Goal: Task Accomplishment & Management: Manage account settings

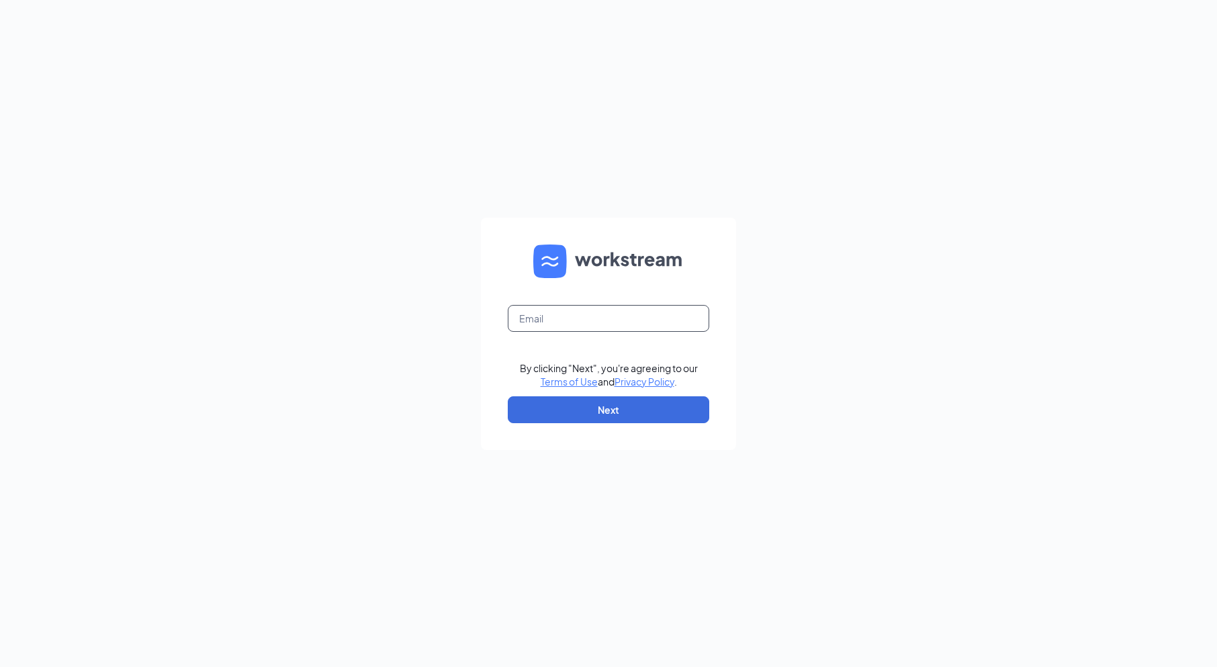
click at [650, 322] on input "text" at bounding box center [609, 318] width 202 height 27
type input "1565@internal-email.com"
click at [652, 404] on button "Next" at bounding box center [609, 409] width 202 height 27
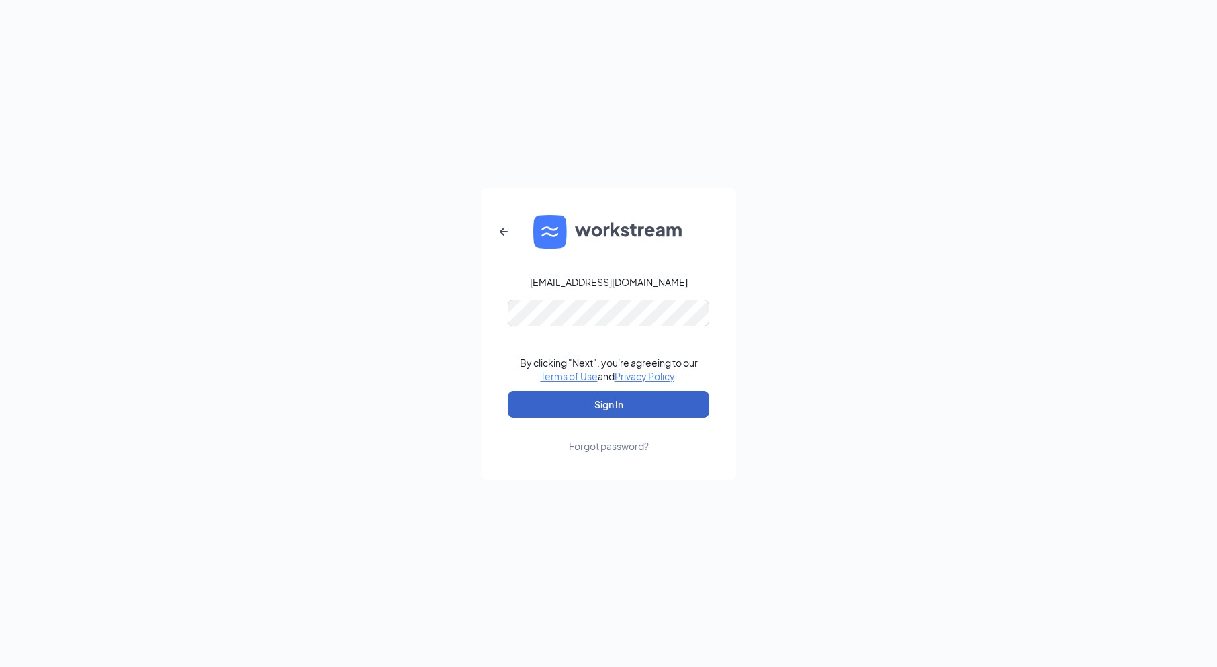
click at [626, 404] on button "Sign In" at bounding box center [609, 404] width 202 height 27
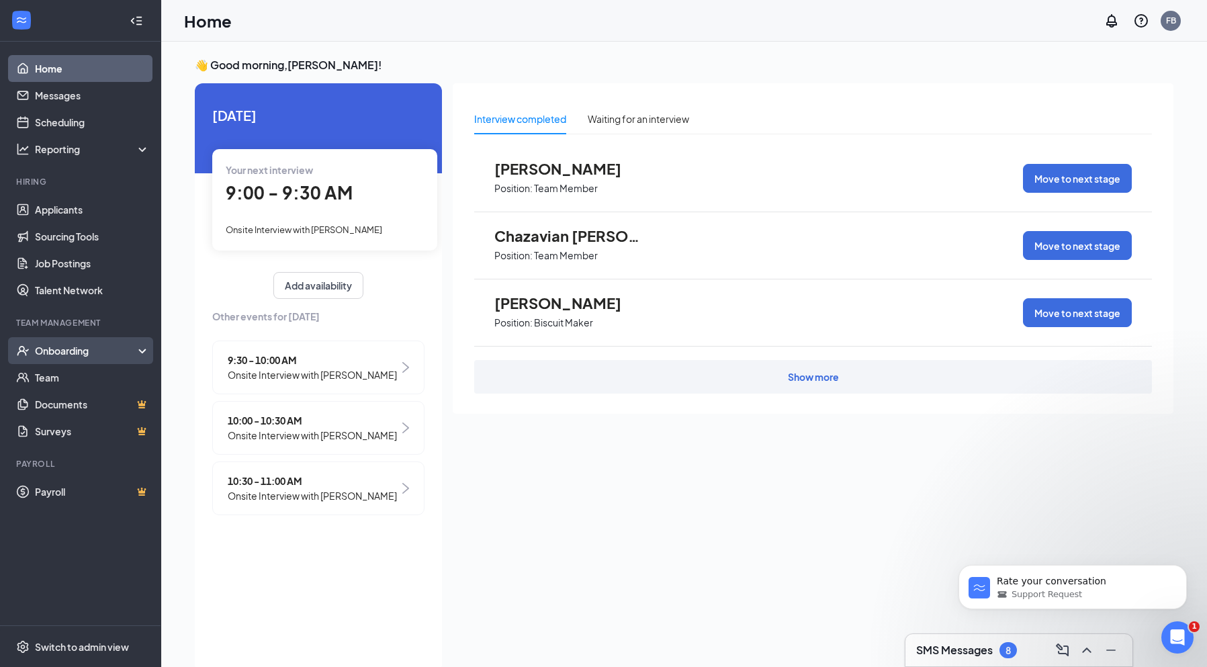
click at [80, 358] on div "Onboarding" at bounding box center [80, 350] width 161 height 27
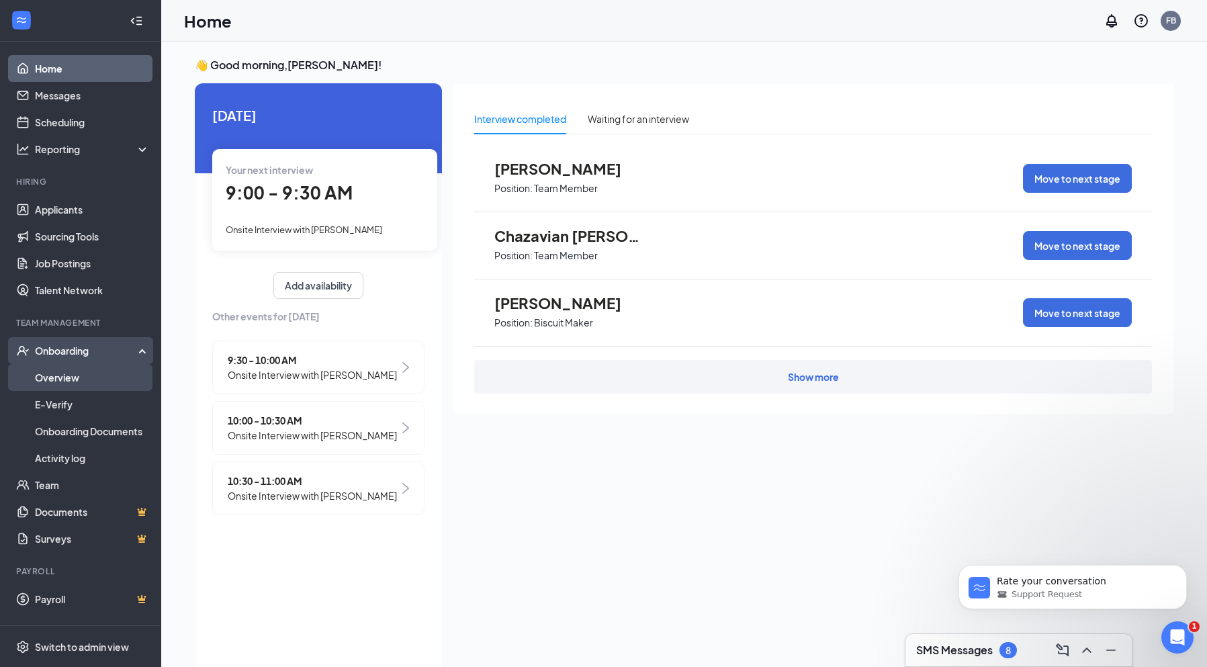
click at [82, 377] on link "Overview" at bounding box center [92, 377] width 115 height 27
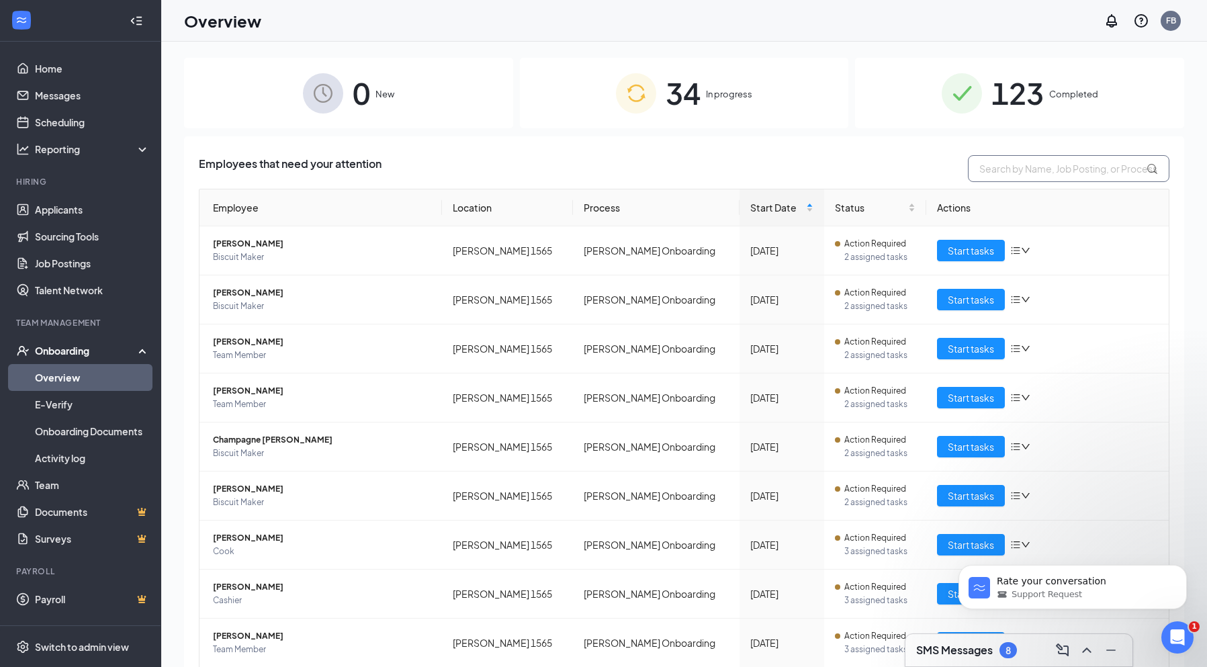
click at [1016, 173] on input "text" at bounding box center [1069, 168] width 202 height 27
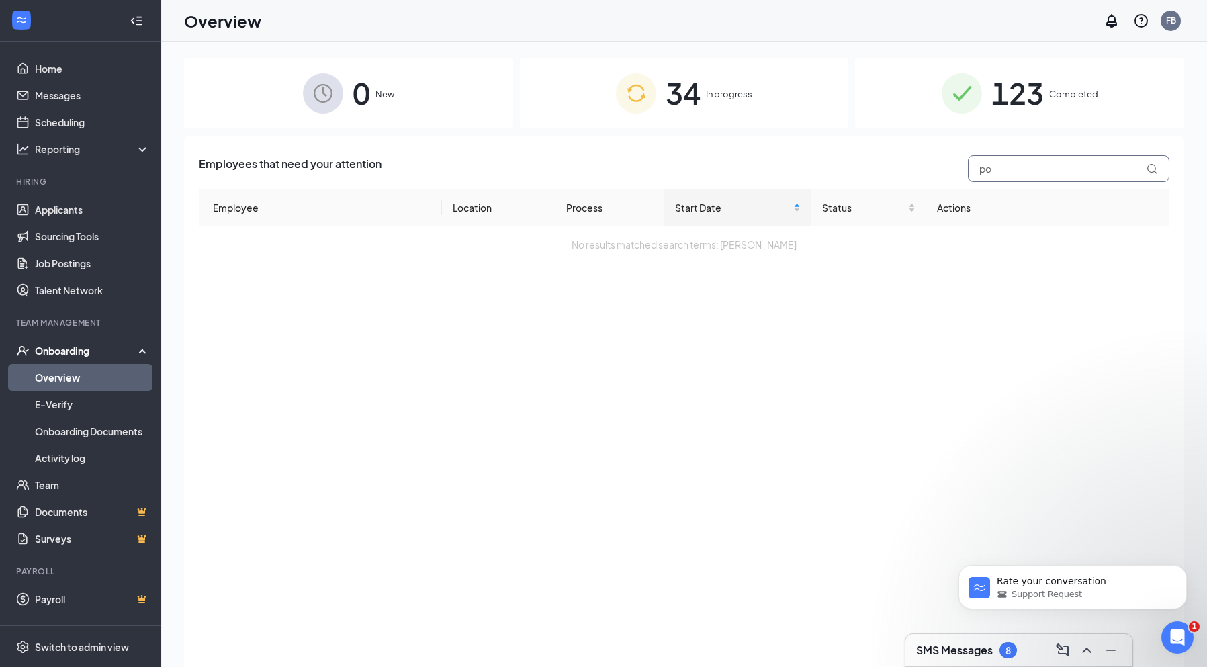
type input "p"
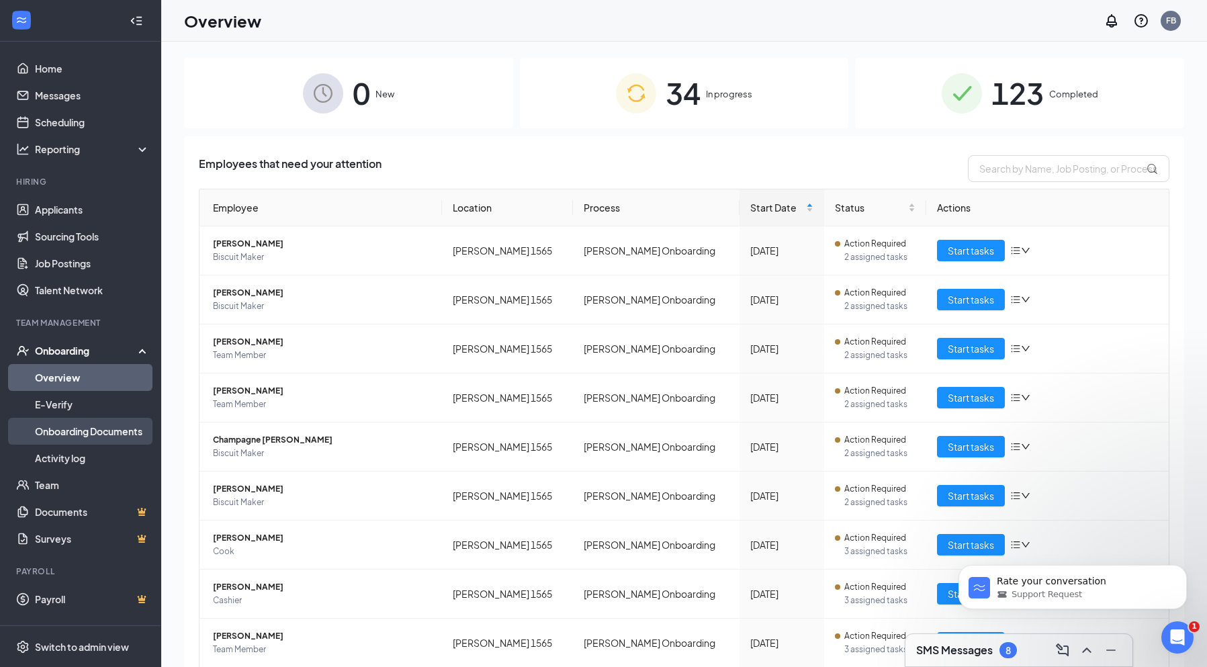
click at [81, 436] on link "Onboarding Documents" at bounding box center [92, 431] width 115 height 27
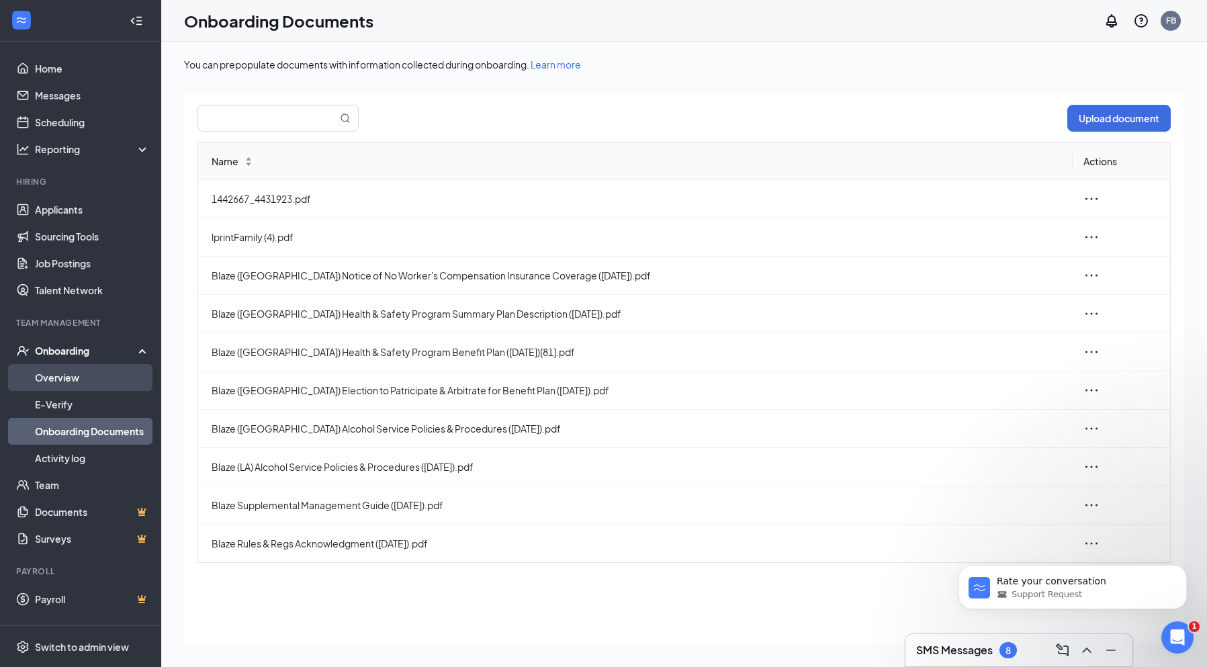
click at [81, 380] on link "Overview" at bounding box center [92, 377] width 115 height 27
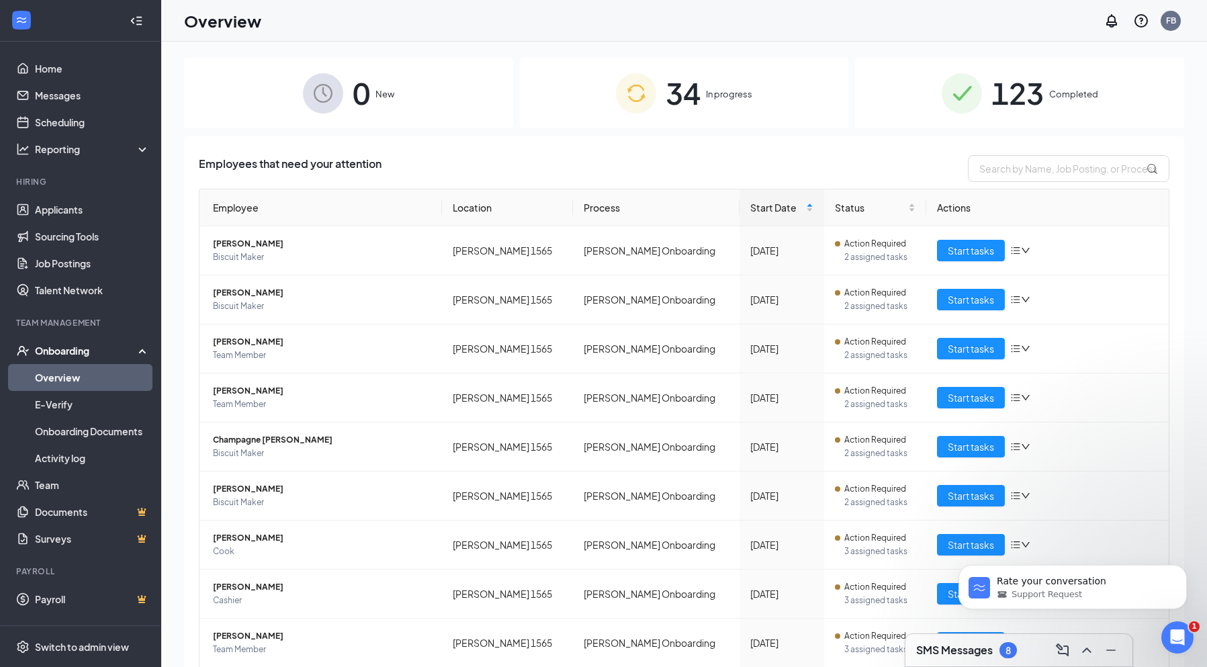
click at [144, 349] on icon at bounding box center [145, 349] width 11 height 0
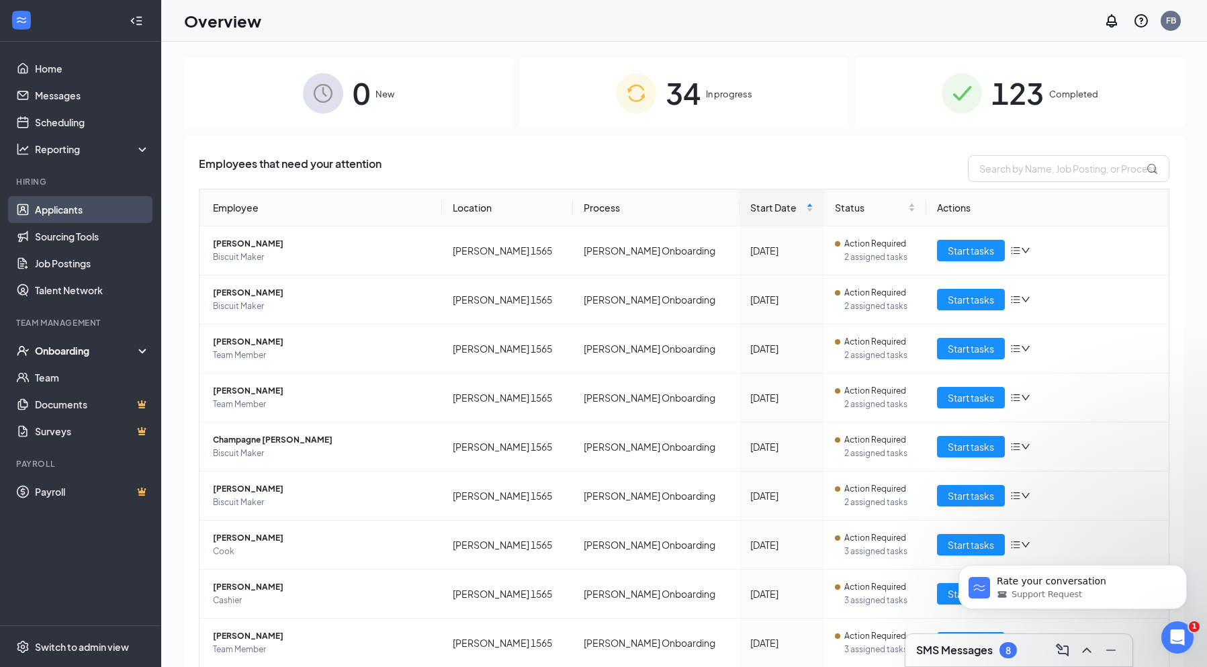
click at [81, 202] on link "Applicants" at bounding box center [92, 209] width 115 height 27
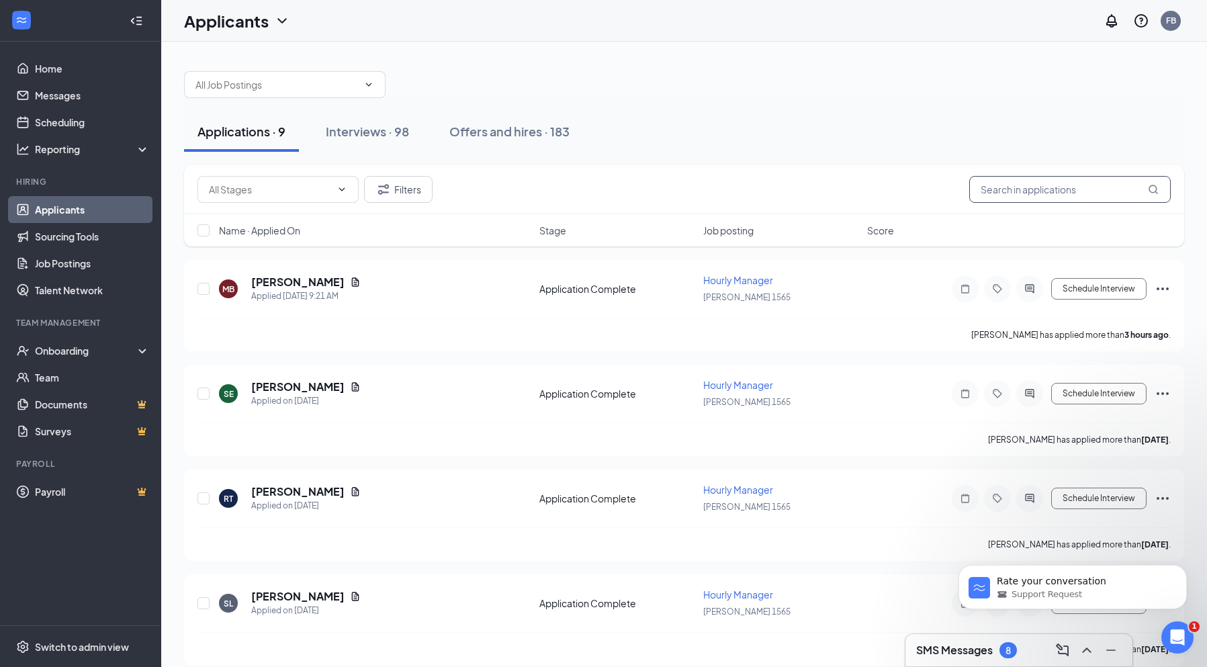
click at [1070, 188] on input "text" at bounding box center [1070, 189] width 202 height 27
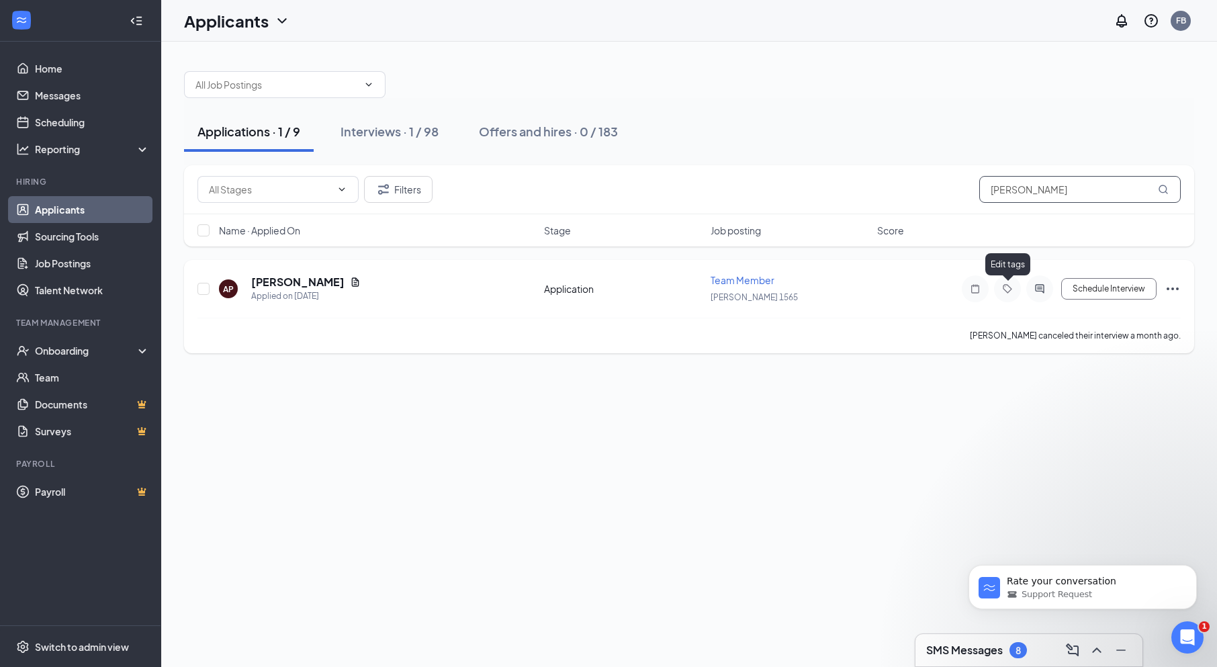
type input "[PERSON_NAME]"
click at [1012, 290] on icon "Tag" at bounding box center [1008, 288] width 16 height 11
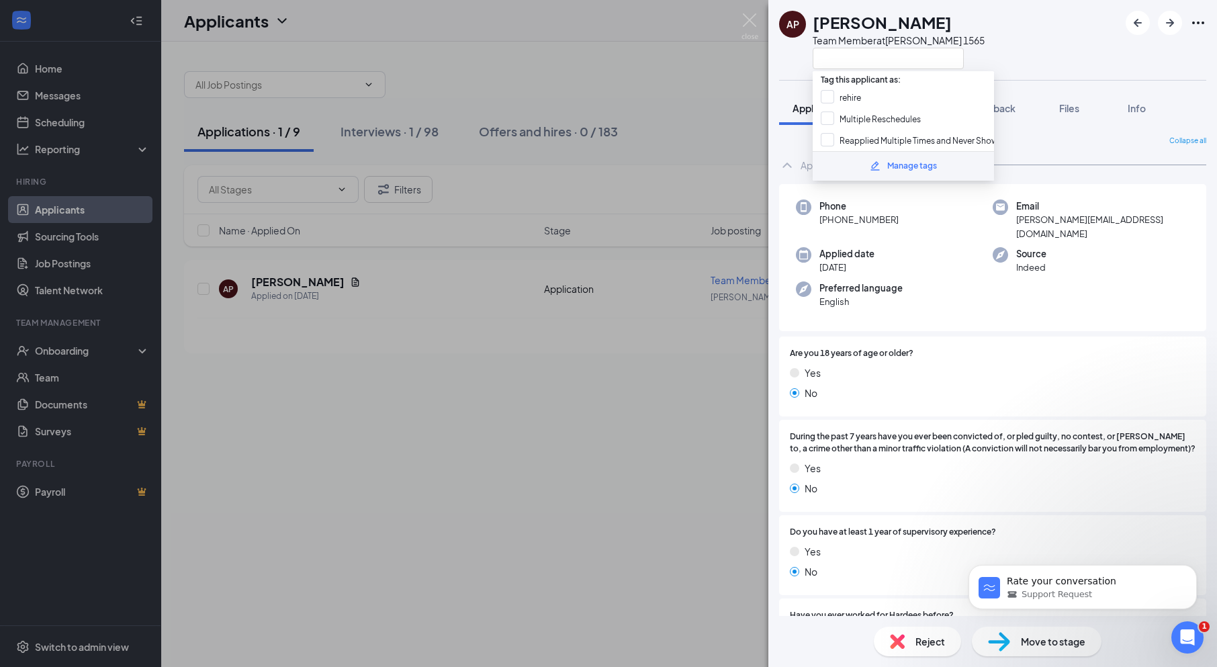
click at [690, 345] on div "AP [PERSON_NAME] Team Member at [PERSON_NAME] 1565 Application Messages Feedbac…" at bounding box center [608, 333] width 1217 height 667
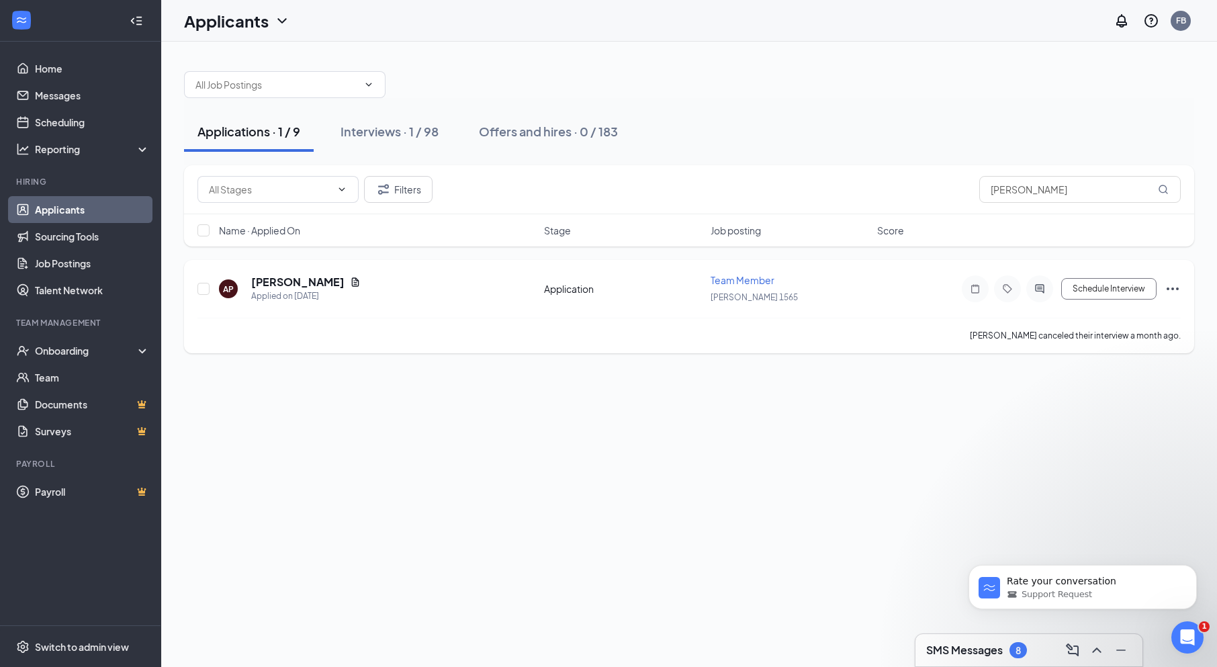
click at [1170, 285] on icon "Ellipses" at bounding box center [1173, 289] width 16 height 16
click at [1102, 423] on p "Move to stage" at bounding box center [1113, 417] width 116 height 13
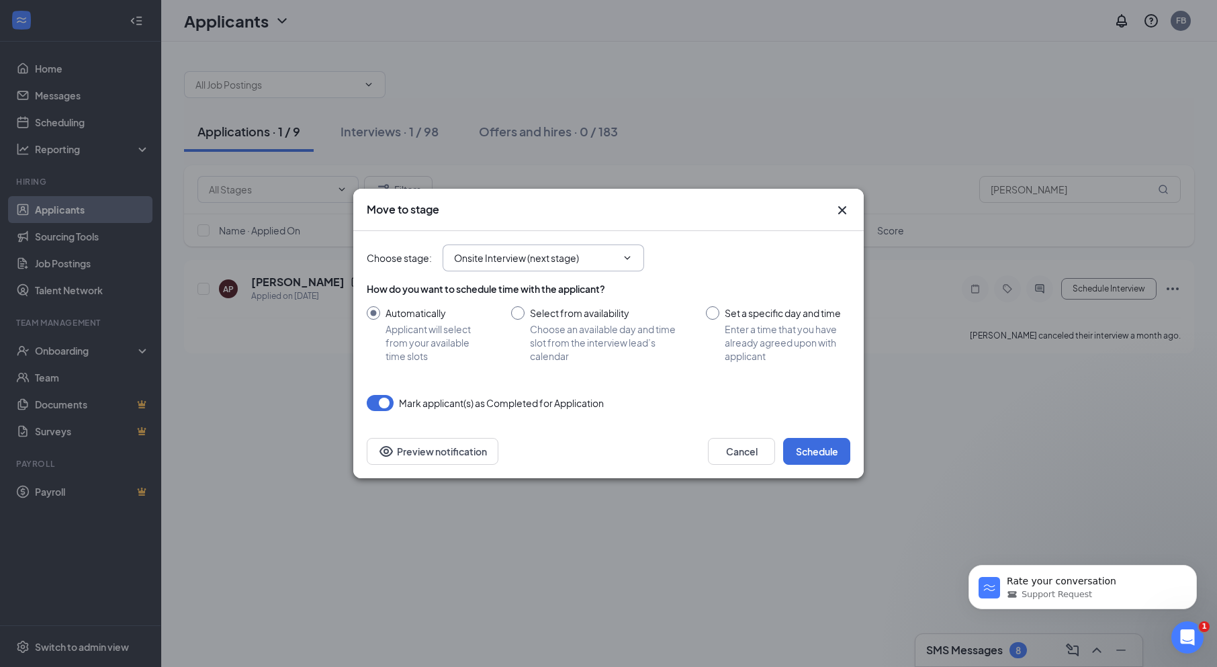
click at [623, 257] on icon "ChevronDown" at bounding box center [627, 258] width 11 height 11
click at [627, 257] on icon "ChevronDown" at bounding box center [627, 258] width 11 height 11
click at [748, 451] on button "Cancel" at bounding box center [741, 451] width 67 height 27
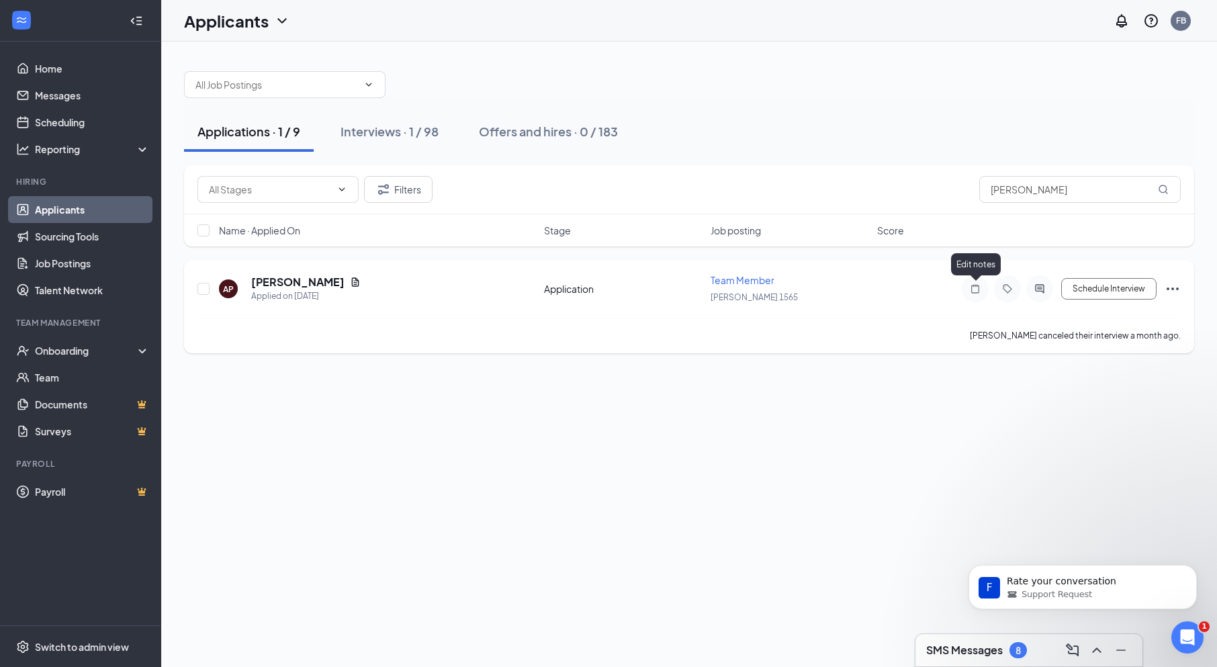
click at [975, 288] on icon "Note" at bounding box center [975, 288] width 16 height 11
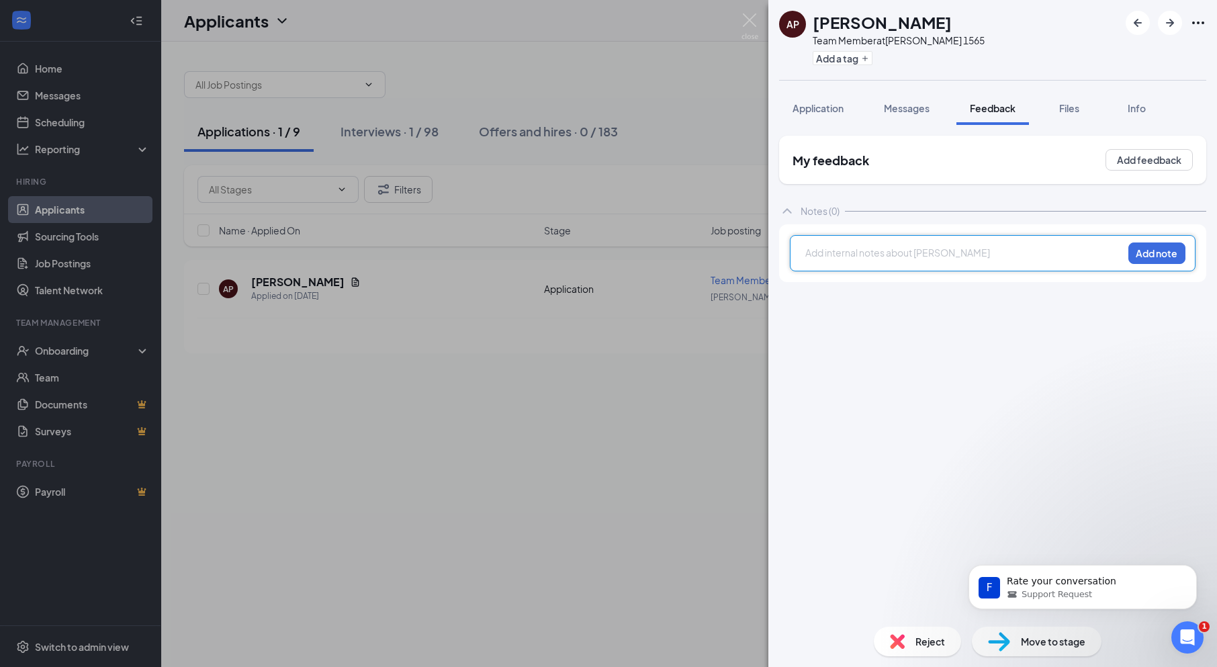
click at [460, 468] on div "AP [PERSON_NAME] Team Member at [PERSON_NAME] 1565 Add a tag Application Messag…" at bounding box center [608, 333] width 1217 height 667
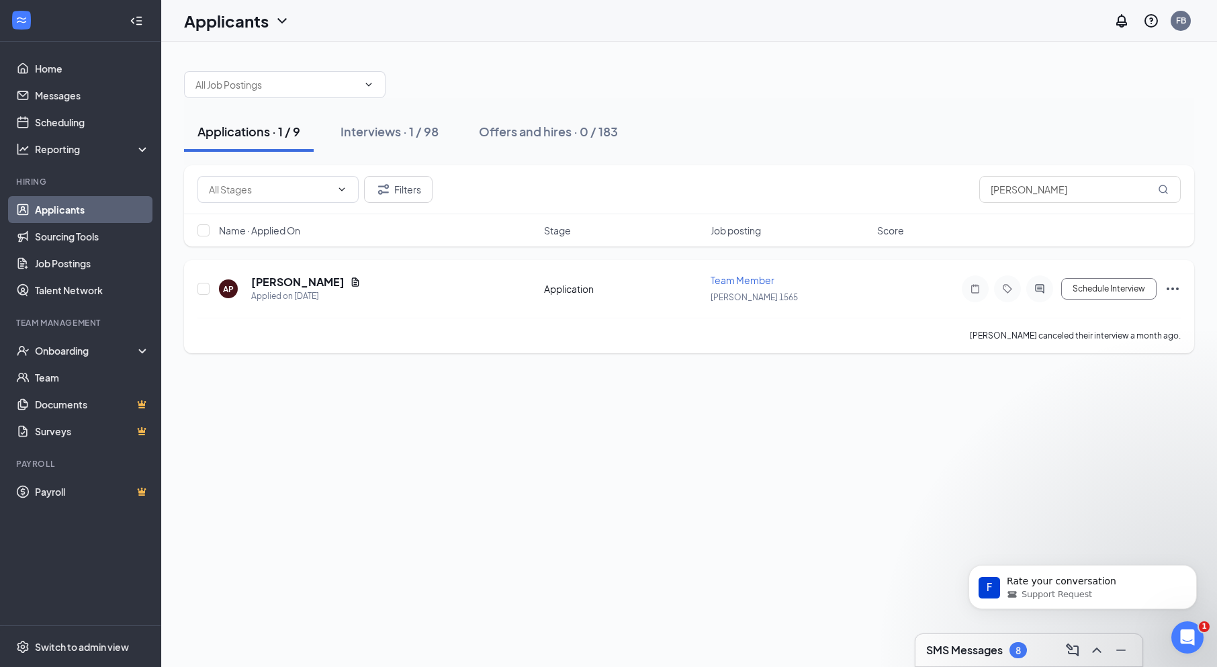
click at [1172, 288] on icon "Ellipses" at bounding box center [1173, 289] width 12 height 3
click at [910, 484] on div "Applications · 1 / 9 Interviews · 1 / 98 Offers and hires · 0 / 183 Filters [PE…" at bounding box center [689, 354] width 1056 height 625
click at [680, 296] on div "AP [PERSON_NAME] Applied on [DATE] Application Team Member [PERSON_NAME] 1565 S…" at bounding box center [690, 295] width 984 height 44
click at [202, 287] on input "checkbox" at bounding box center [204, 289] width 12 height 12
checkbox input "true"
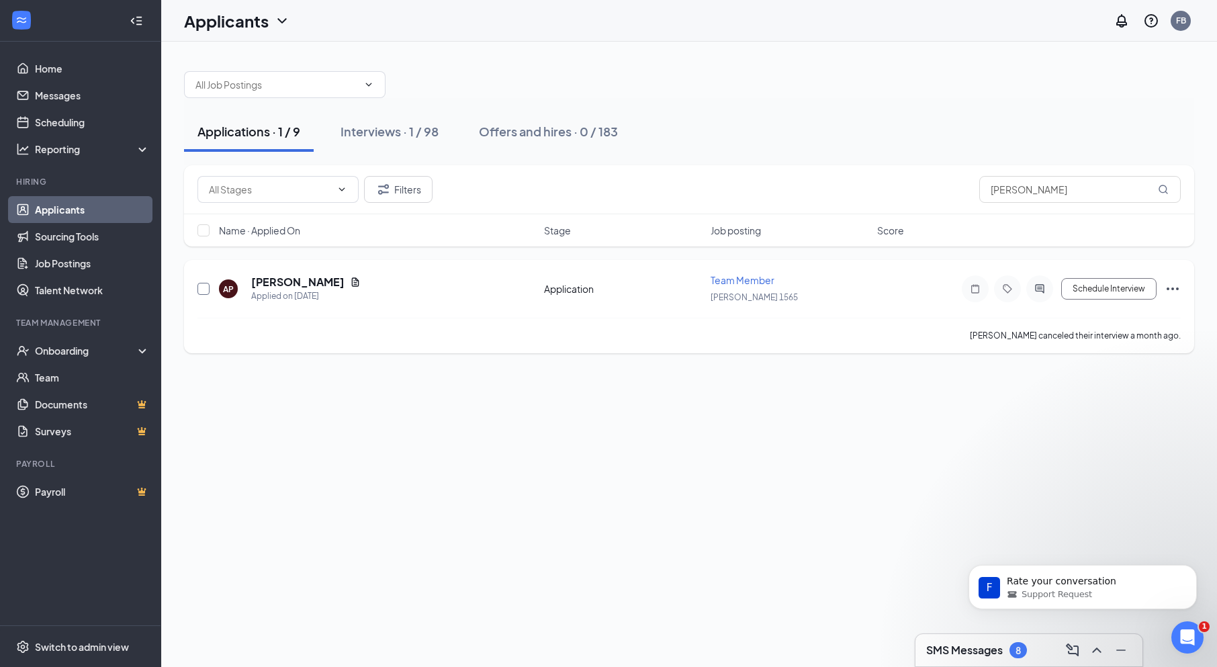
checkbox input "true"
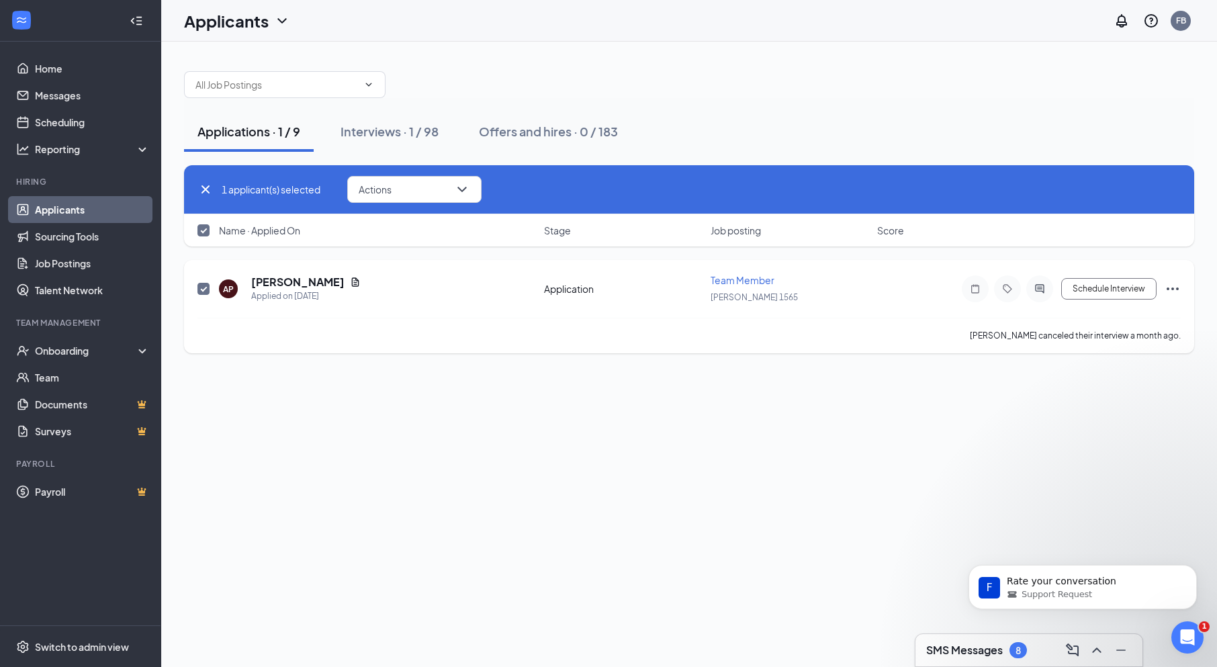
click at [1174, 294] on icon "Ellipses" at bounding box center [1173, 289] width 16 height 16
click at [1116, 419] on p "Move to stage" at bounding box center [1113, 417] width 116 height 13
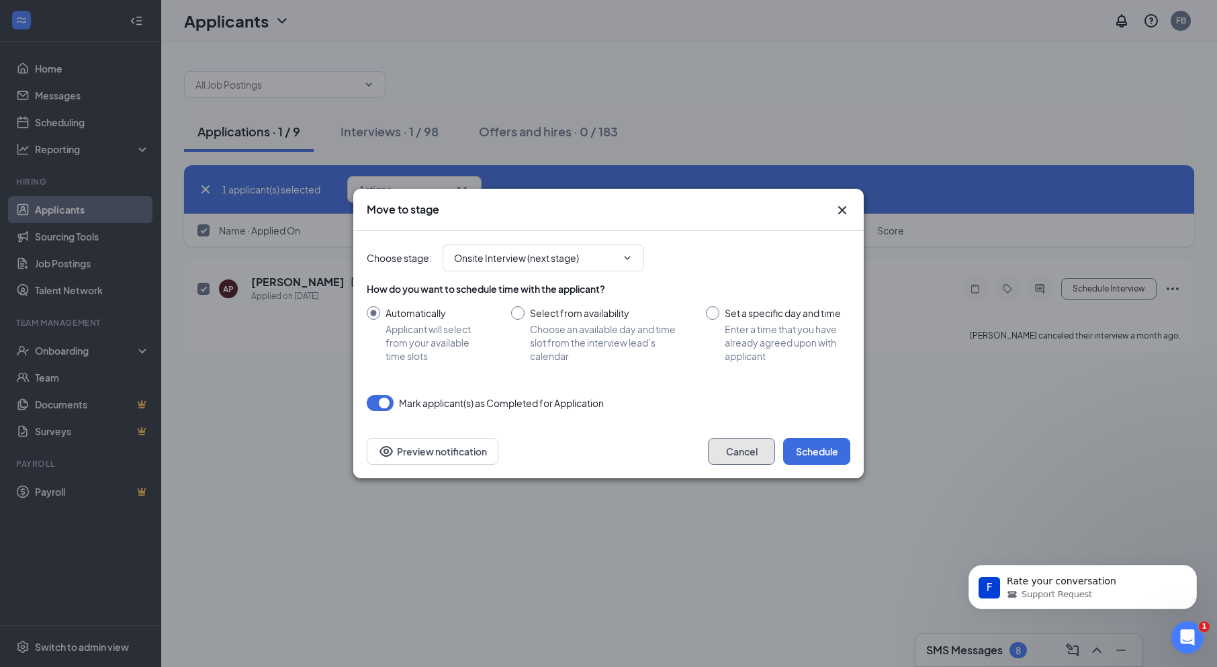
click at [750, 460] on button "Cancel" at bounding box center [741, 451] width 67 height 27
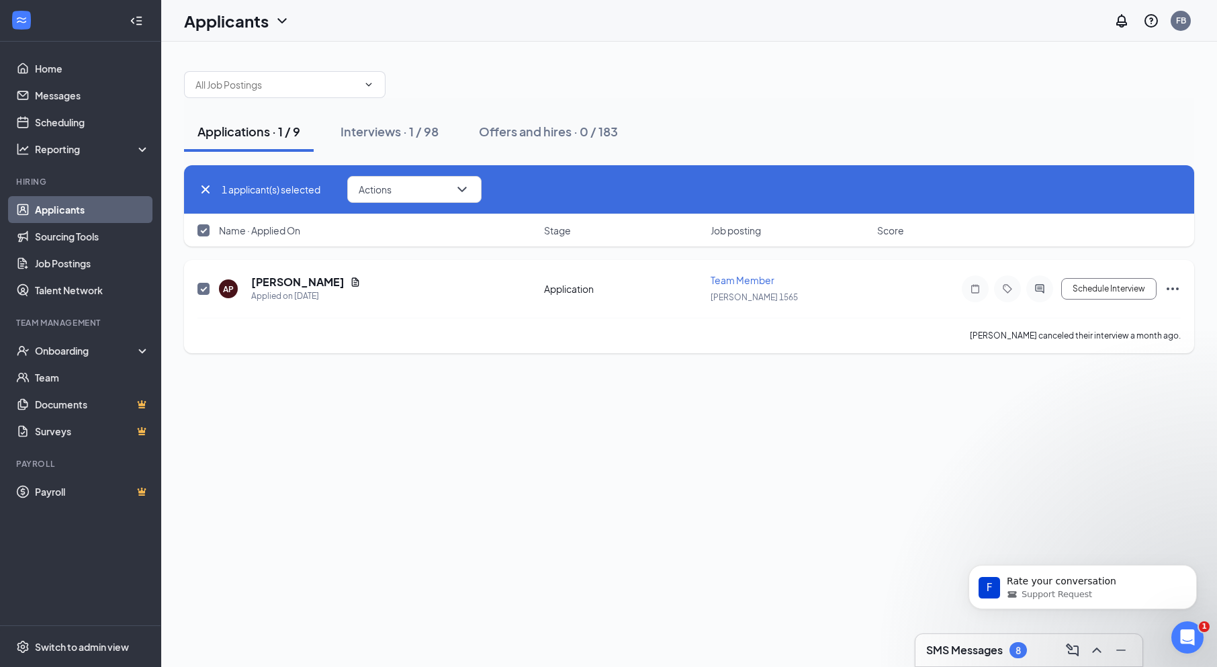
click at [198, 290] on span at bounding box center [204, 289] width 12 height 12
click at [198, 290] on input "checkbox" at bounding box center [204, 289] width 12 height 12
checkbox input "false"
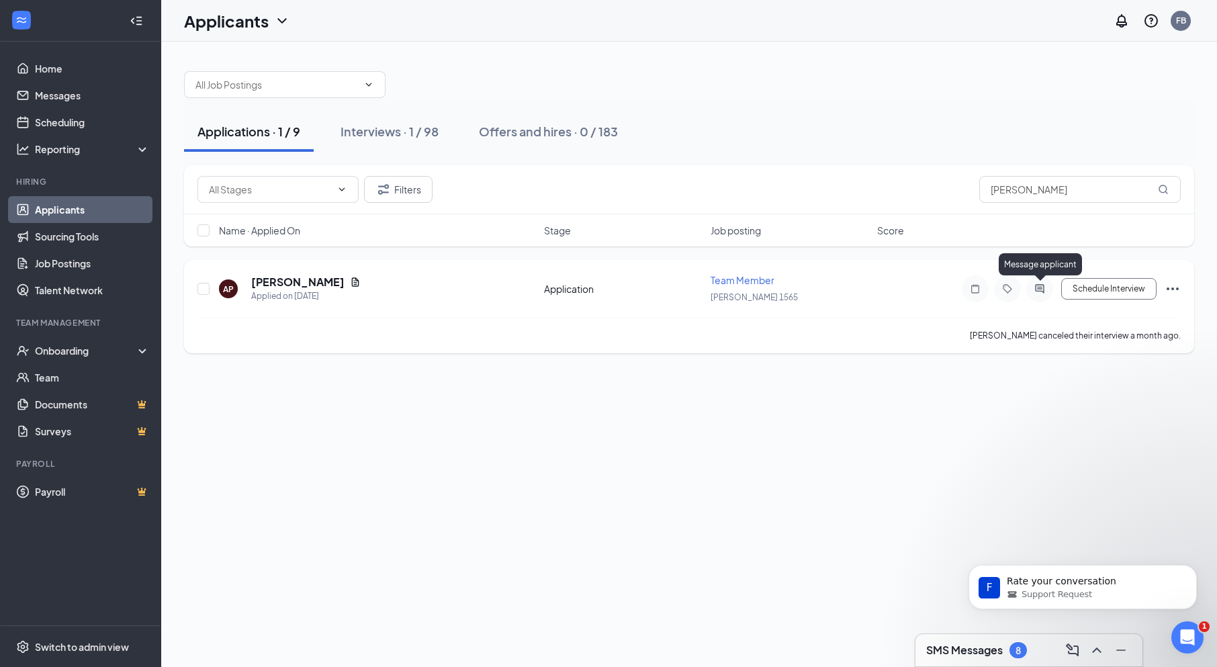
click at [1035, 292] on icon "ActiveChat" at bounding box center [1040, 288] width 16 height 11
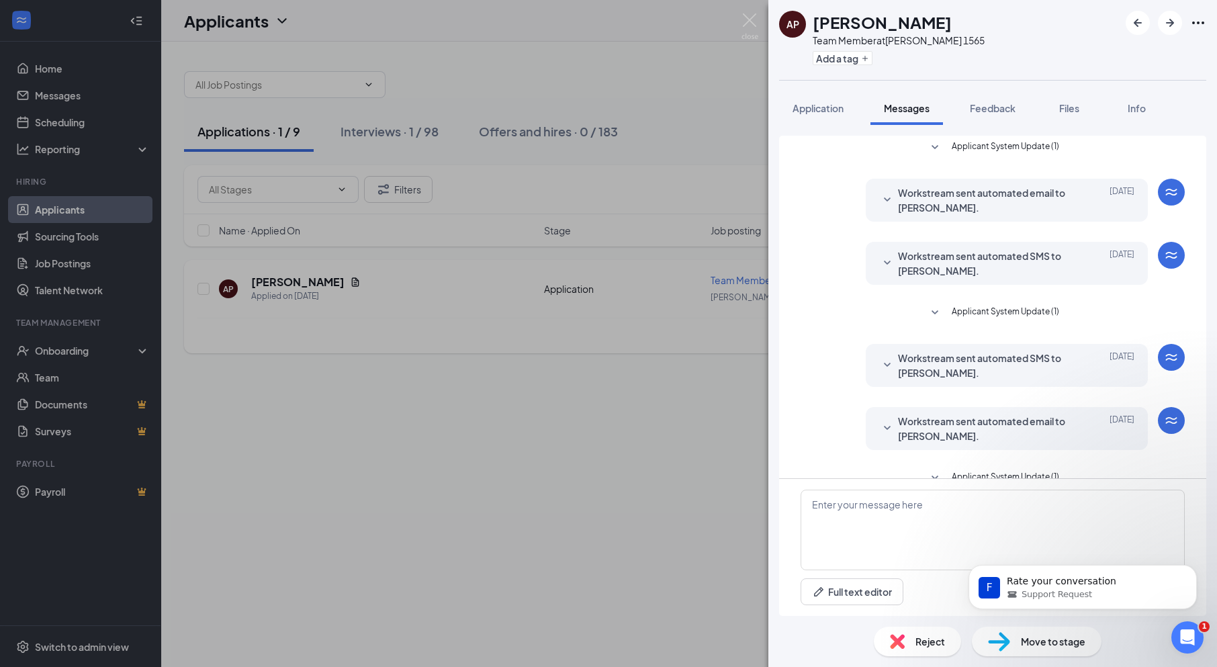
scroll to position [259, 0]
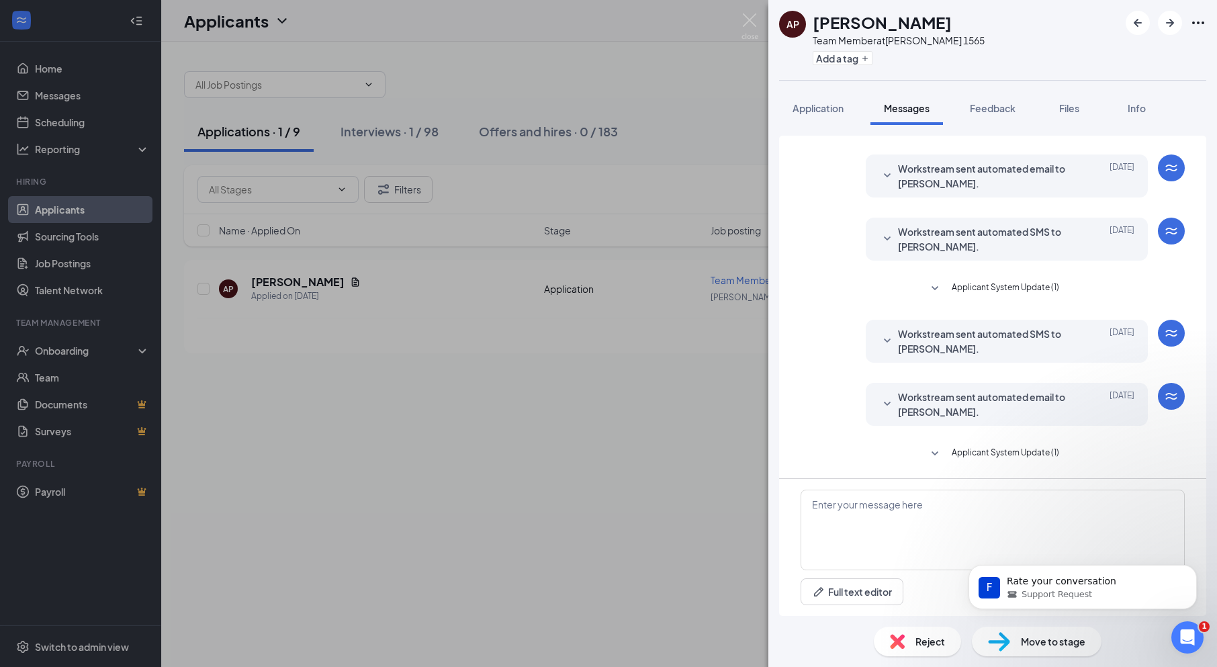
click at [1022, 644] on span "Move to stage" at bounding box center [1053, 641] width 64 height 15
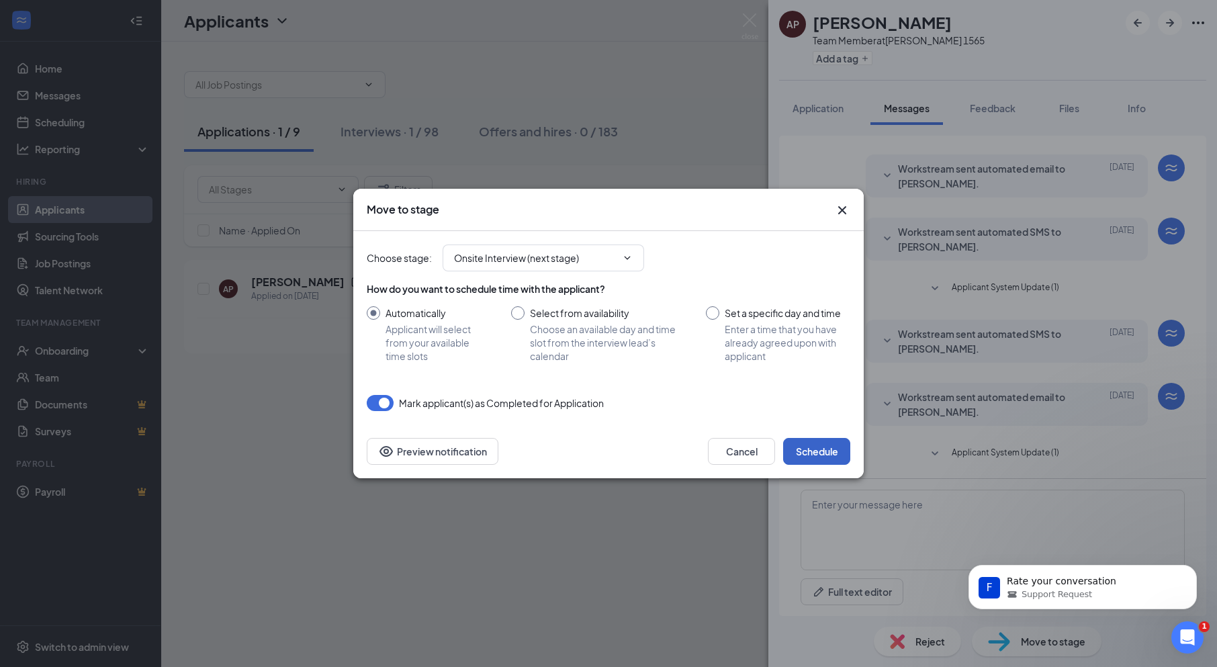
click at [816, 456] on button "Schedule" at bounding box center [816, 451] width 67 height 27
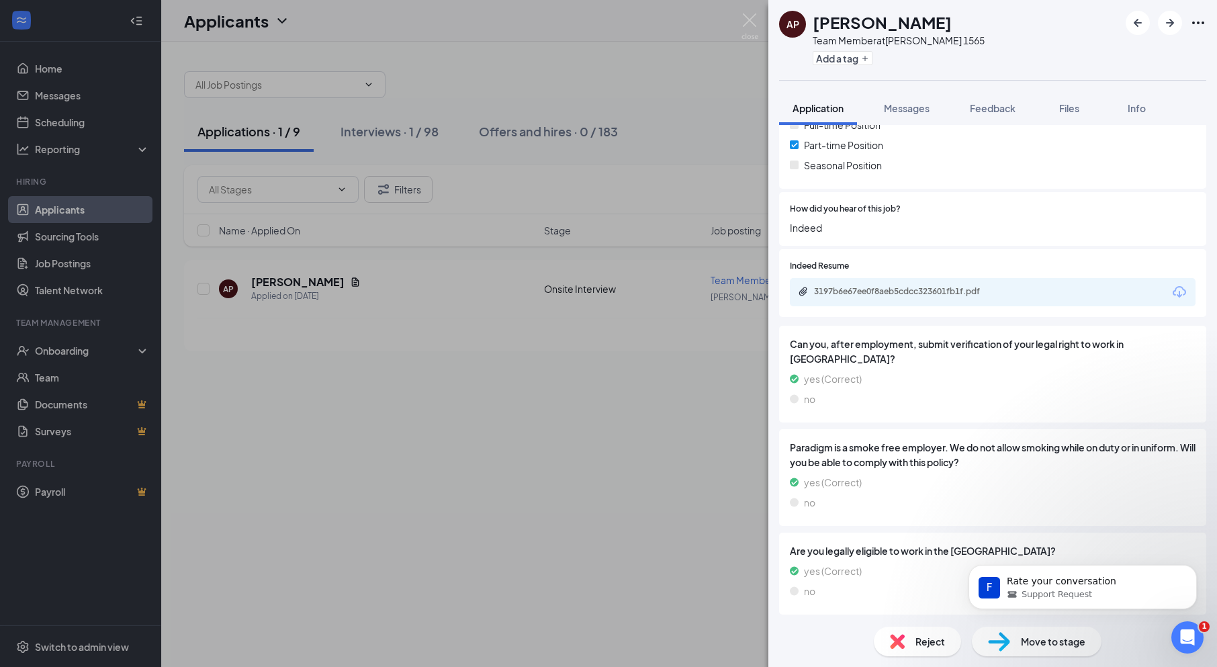
scroll to position [678, 0]
click at [1049, 646] on span "Move to stage" at bounding box center [1053, 641] width 64 height 15
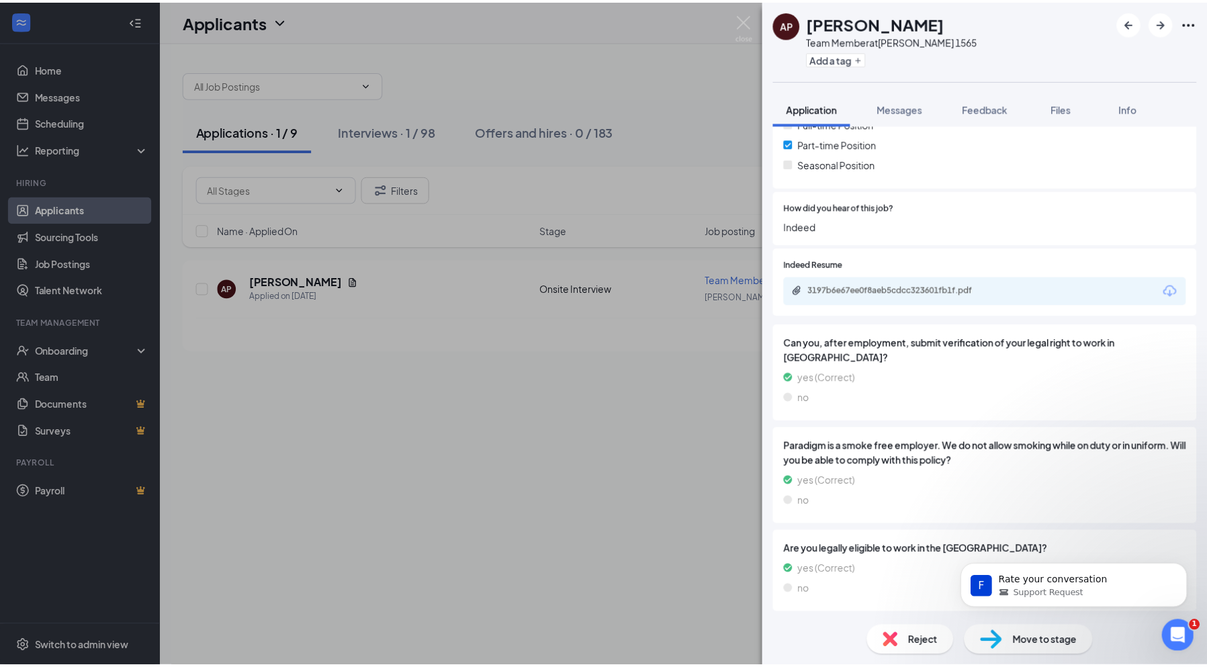
scroll to position [672, 0]
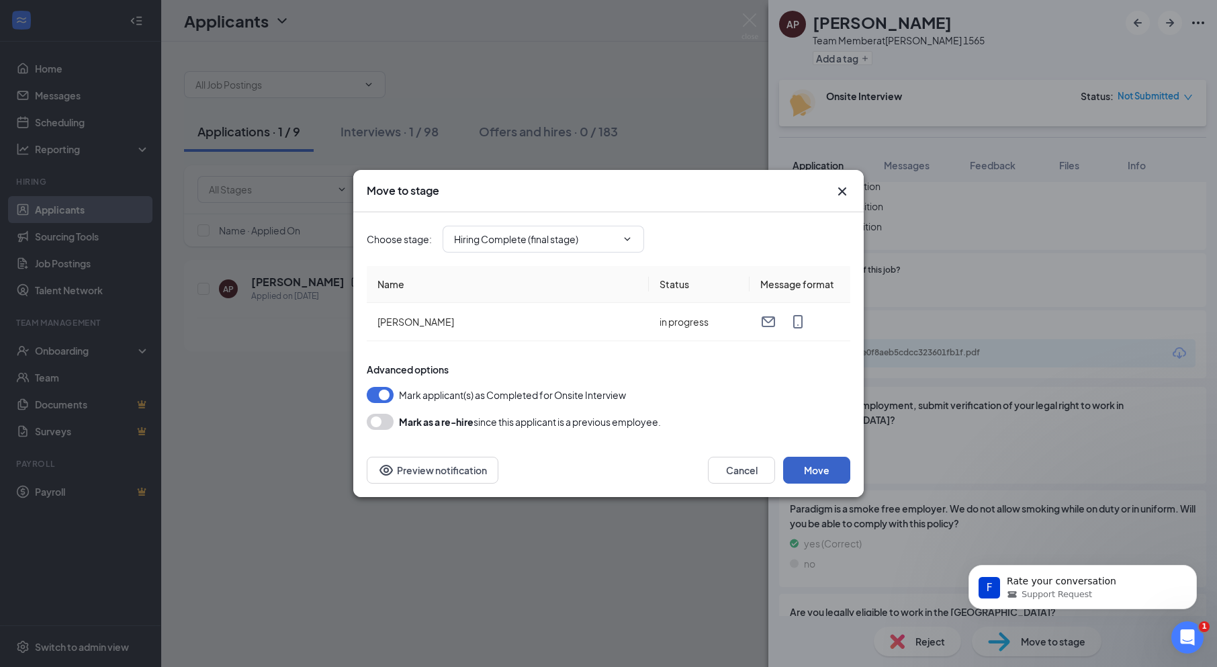
click at [822, 472] on button "Move" at bounding box center [816, 470] width 67 height 27
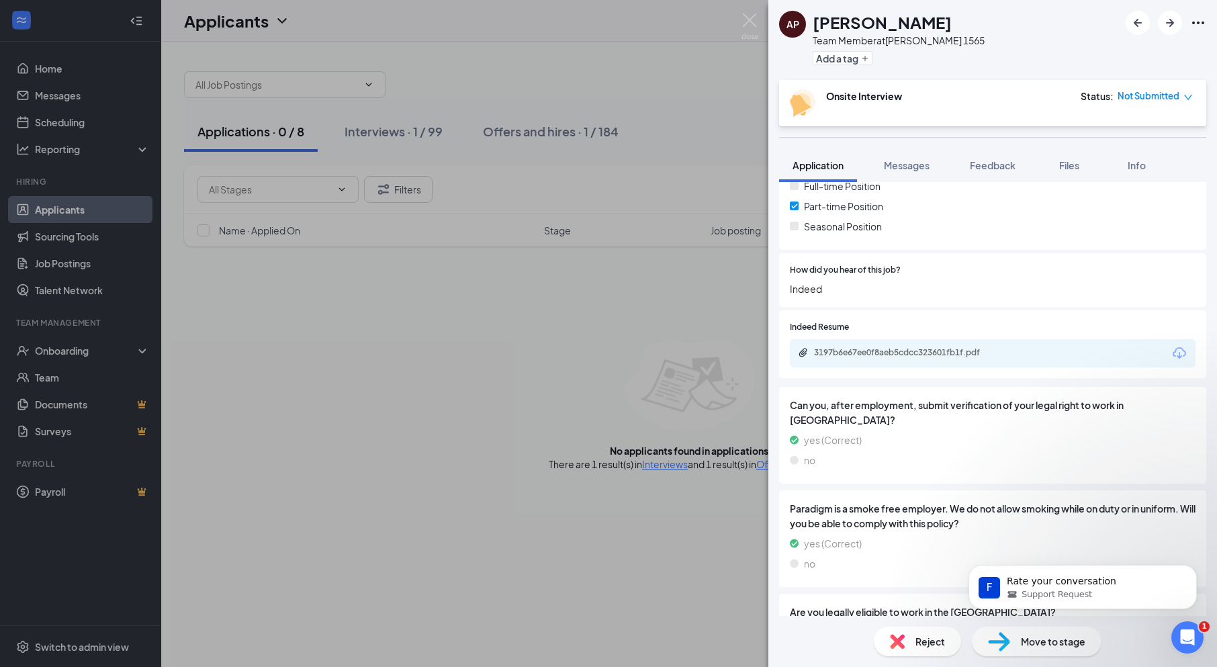
click at [1191, 97] on icon "down" at bounding box center [1188, 97] width 9 height 9
click at [1150, 156] on span "Mark complete" at bounding box center [1140, 157] width 67 height 15
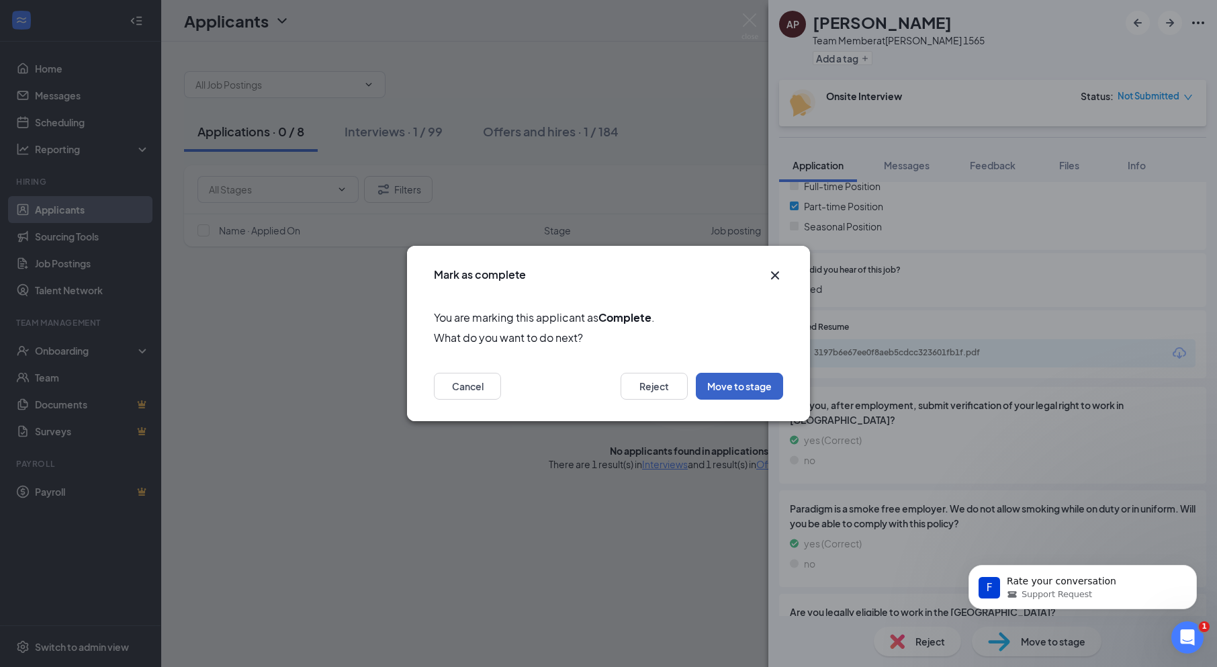
click at [725, 389] on button "Move to stage" at bounding box center [739, 386] width 87 height 27
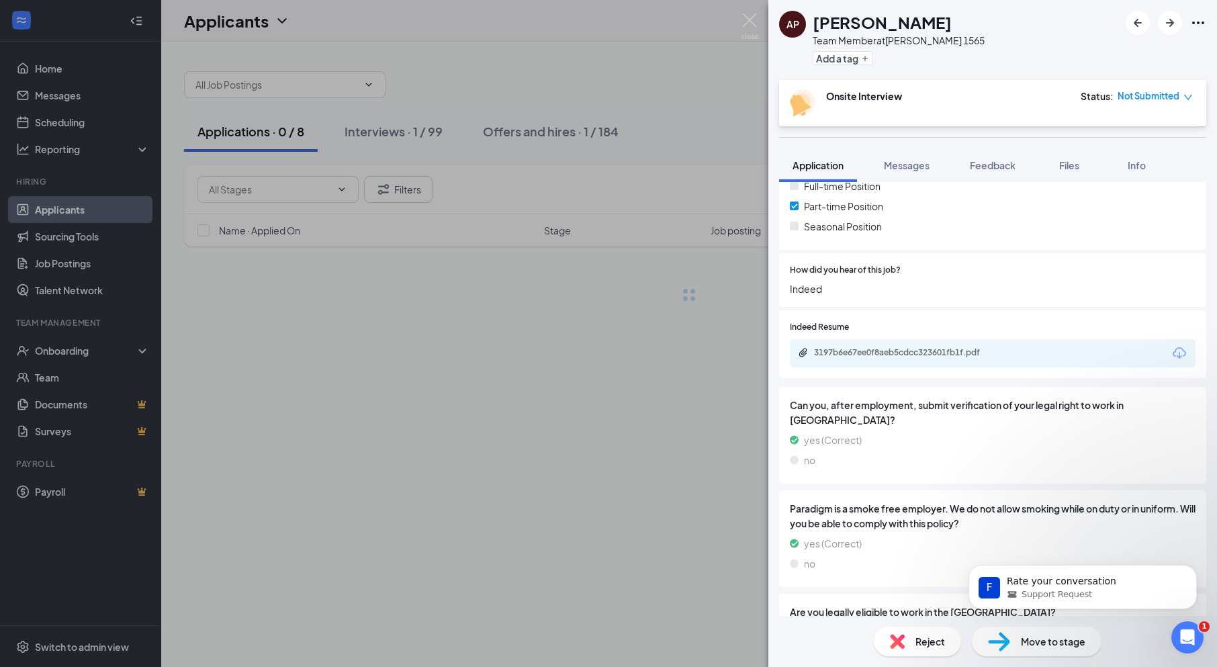
type input "Hiring Complete (final stage)"
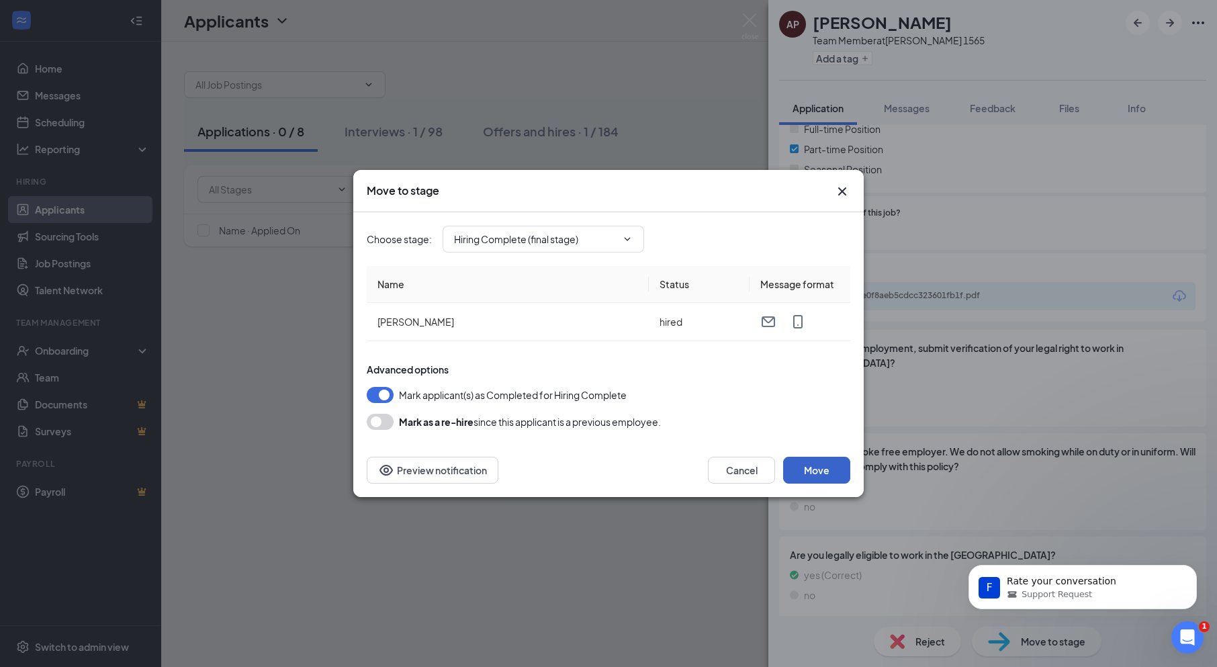
click at [822, 472] on button "Move" at bounding box center [816, 470] width 67 height 27
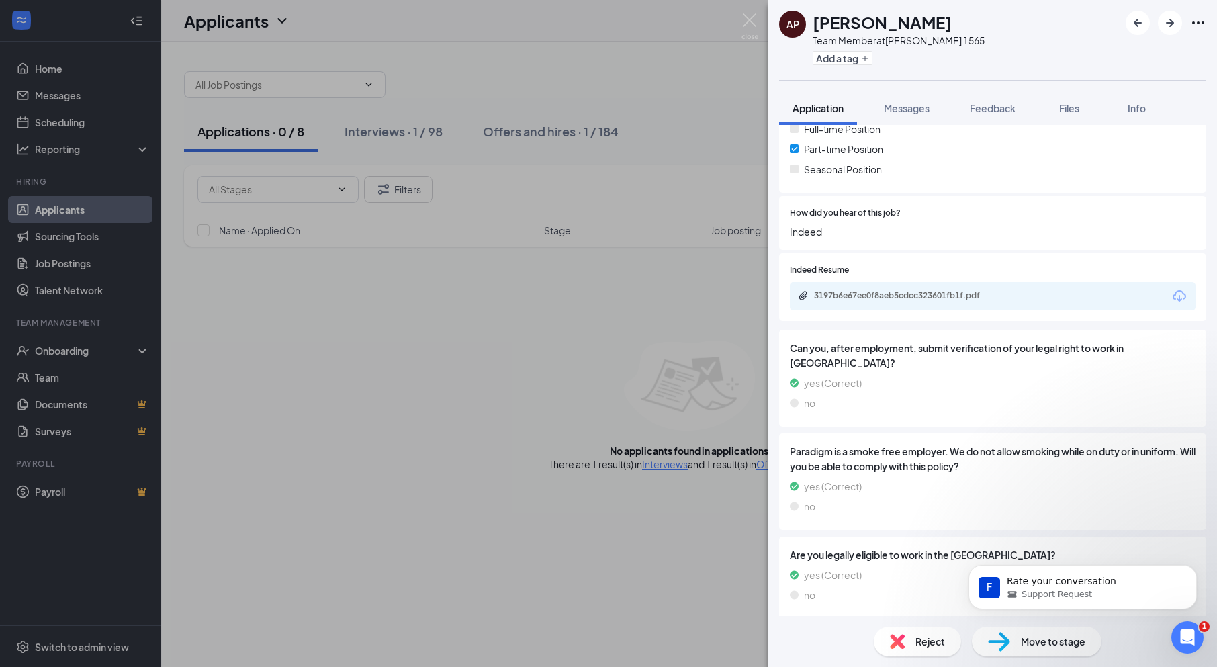
click at [540, 376] on div "AP [PERSON_NAME] Team Member at [PERSON_NAME] 1565 Add a tag Application Messag…" at bounding box center [608, 333] width 1217 height 667
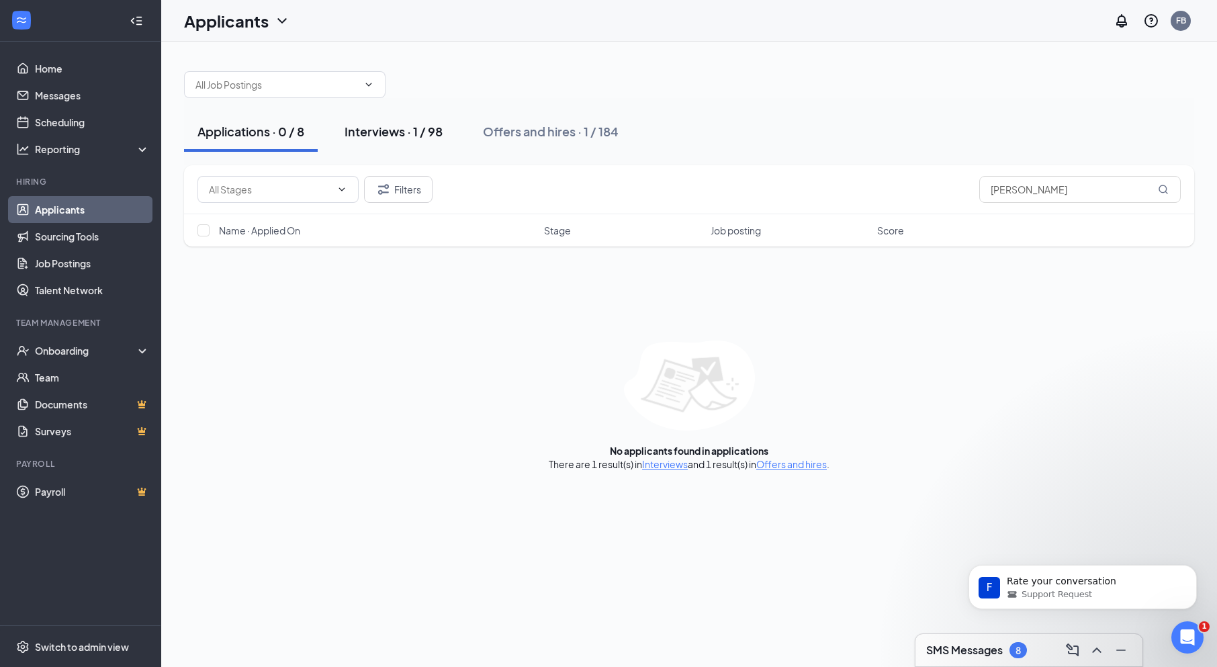
click at [376, 130] on div "Interviews · 1 / 98" at bounding box center [394, 131] width 98 height 17
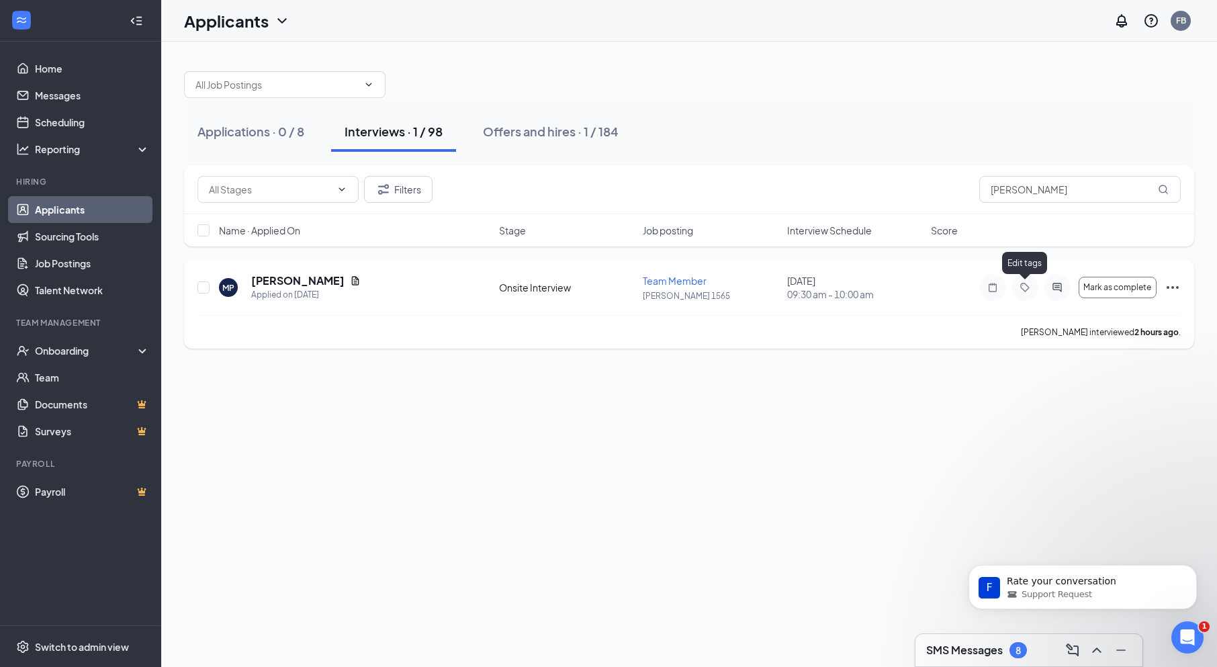
click at [1024, 284] on icon "Tag" at bounding box center [1025, 287] width 16 height 11
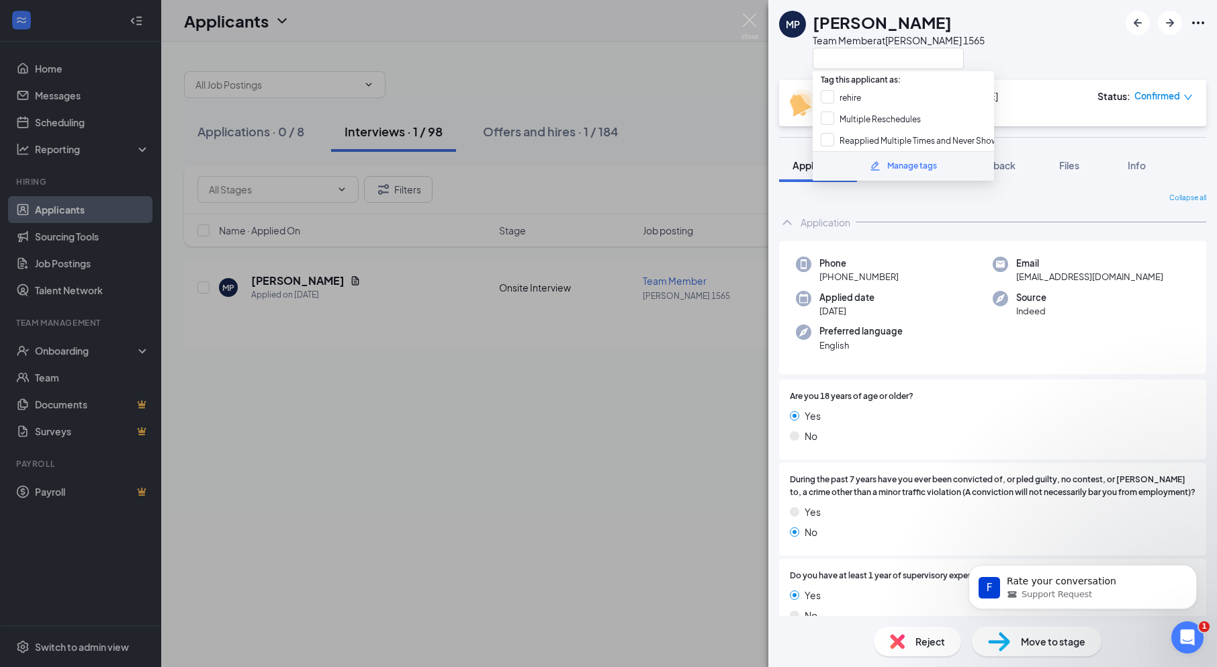
click at [672, 419] on div "MP [PERSON_NAME] Team Member at [PERSON_NAME] 1565 Onsite Interview with [PERSO…" at bounding box center [608, 333] width 1217 height 667
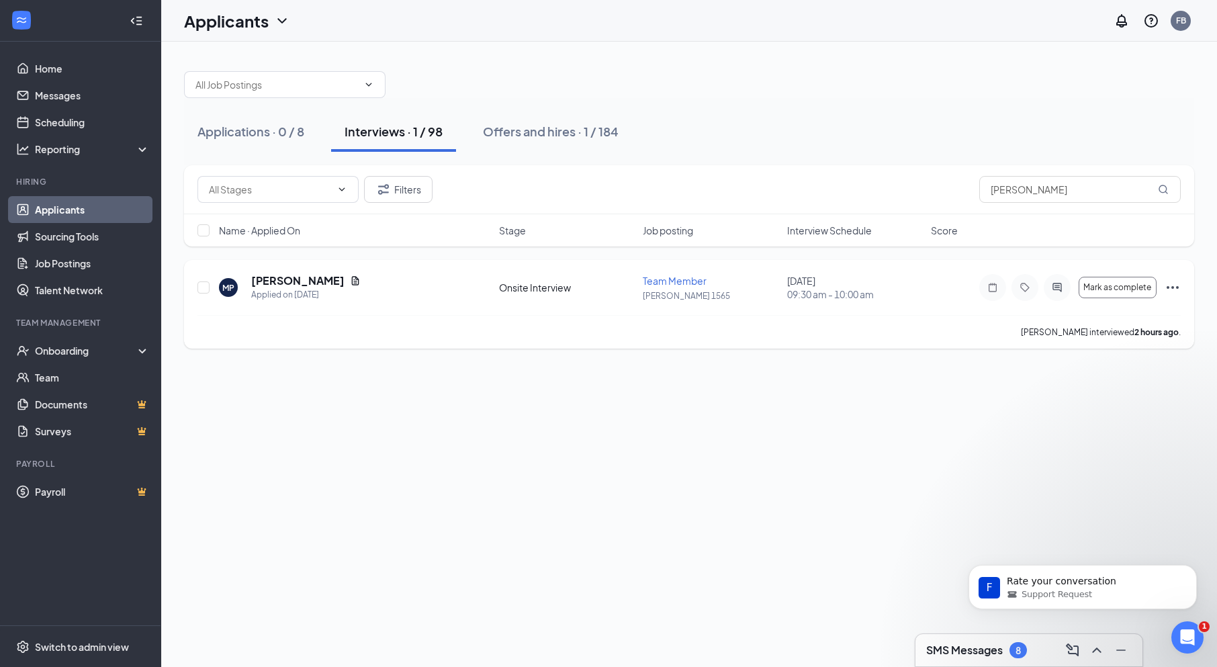
click at [1170, 286] on icon "Ellipses" at bounding box center [1173, 287] width 16 height 16
click at [678, 398] on div "Applications · 0 / 8 Interviews · 1 / 98 Offers and hires · 1 / 184 Filters [PE…" at bounding box center [689, 354] width 1056 height 625
click at [67, 355] on div "Onboarding" at bounding box center [86, 350] width 103 height 13
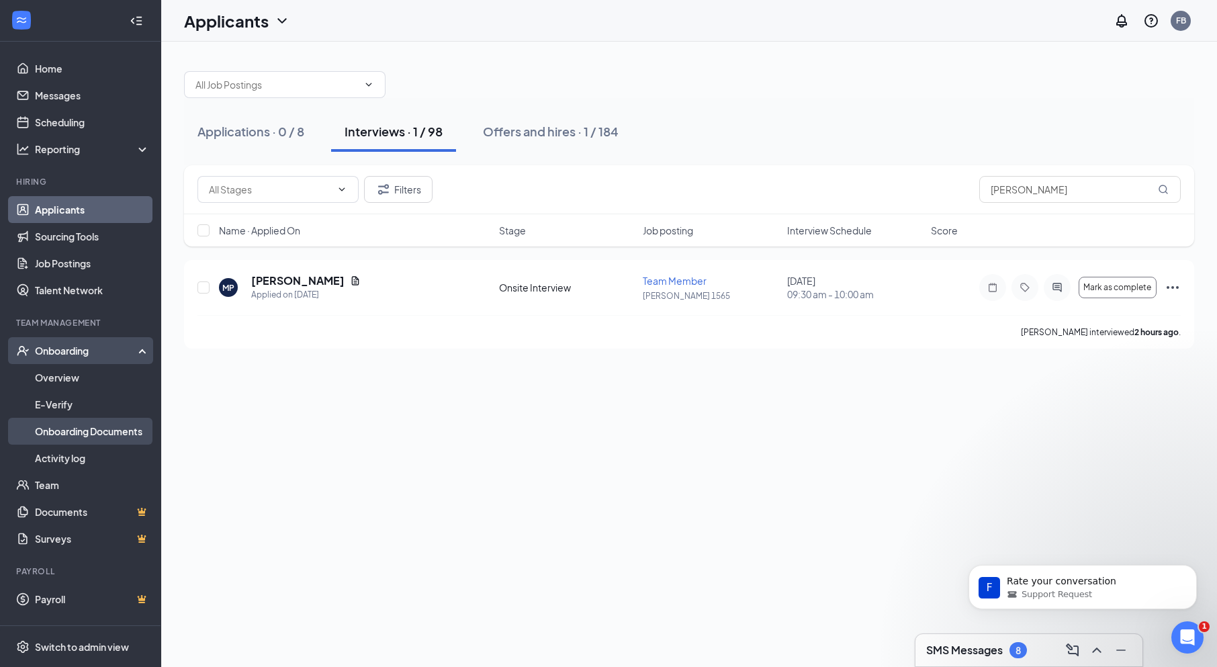
click at [79, 439] on link "Onboarding Documents" at bounding box center [92, 431] width 115 height 27
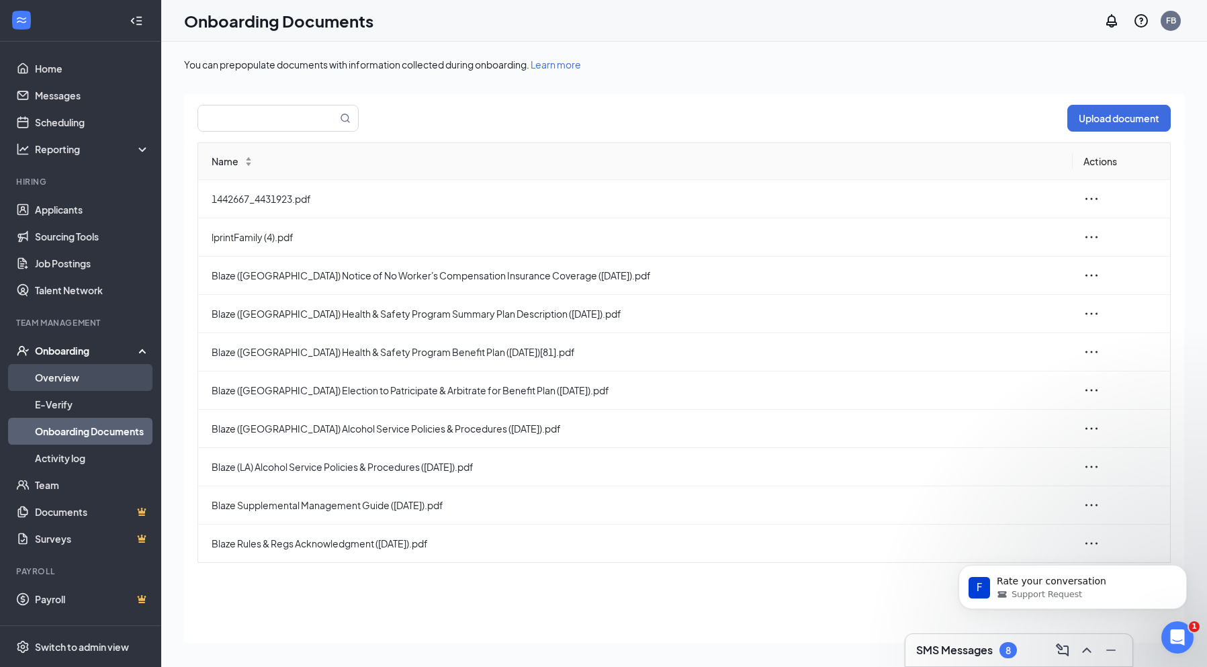
click at [80, 371] on link "Overview" at bounding box center [92, 377] width 115 height 27
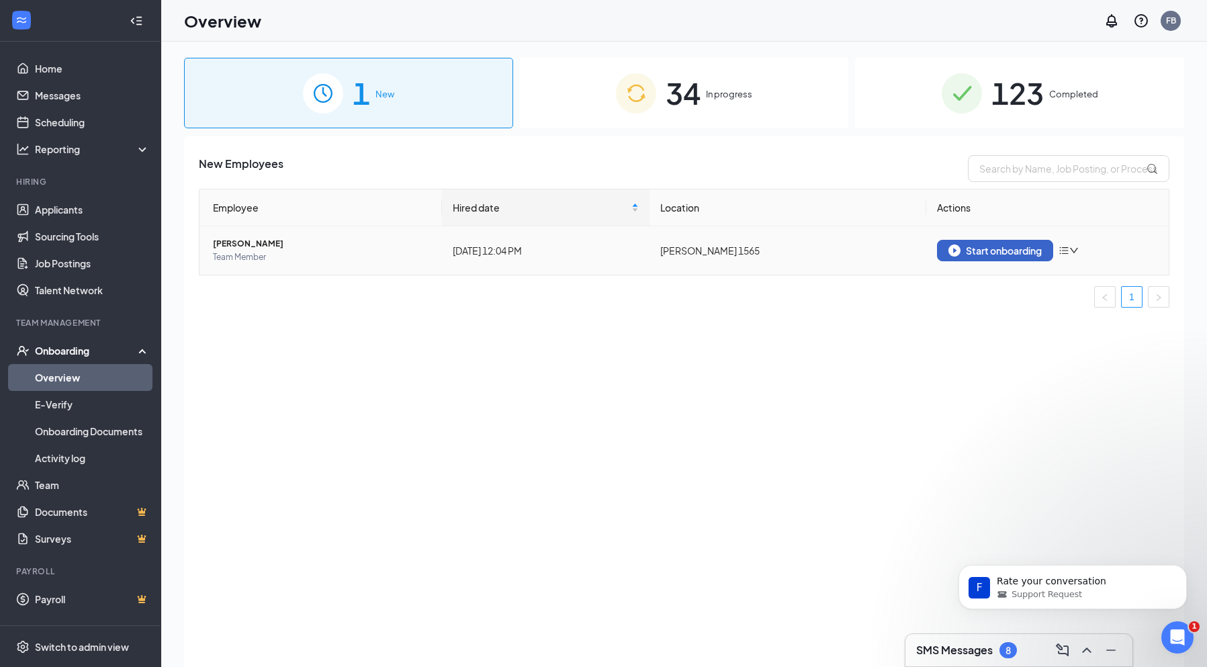
click at [983, 251] on div "Start onboarding" at bounding box center [995, 251] width 93 height 12
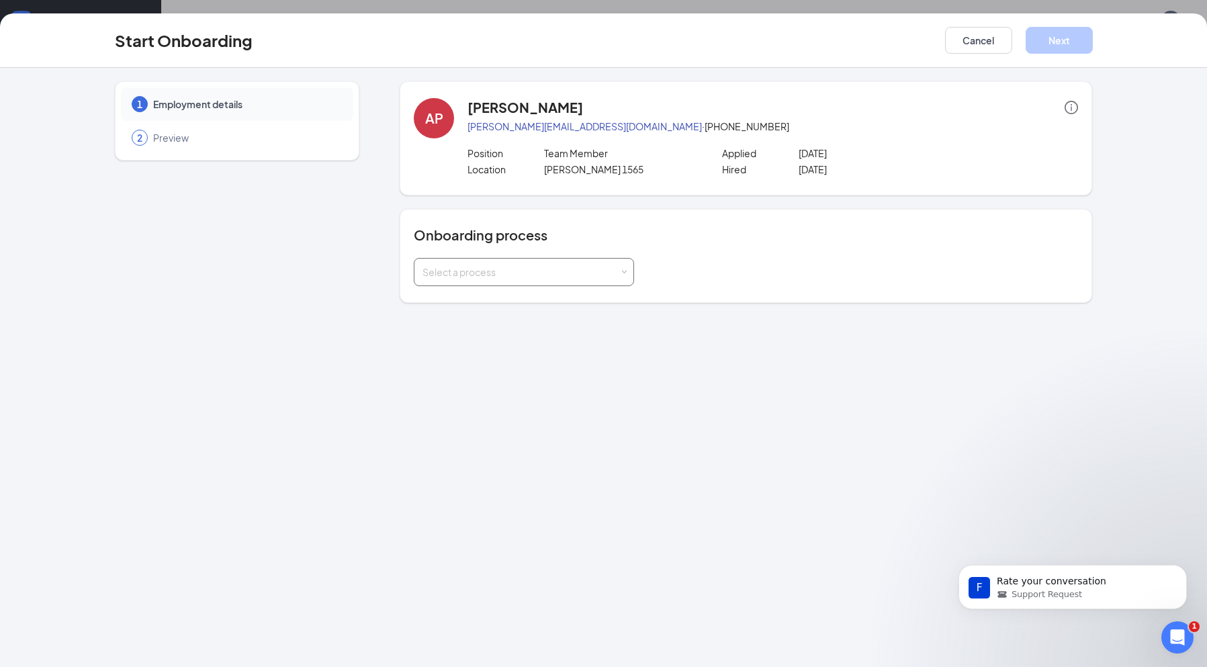
click at [619, 273] on div "Select a process" at bounding box center [521, 271] width 197 height 13
click at [476, 351] on span "[PERSON_NAME] Onboarding" at bounding box center [485, 349] width 132 height 12
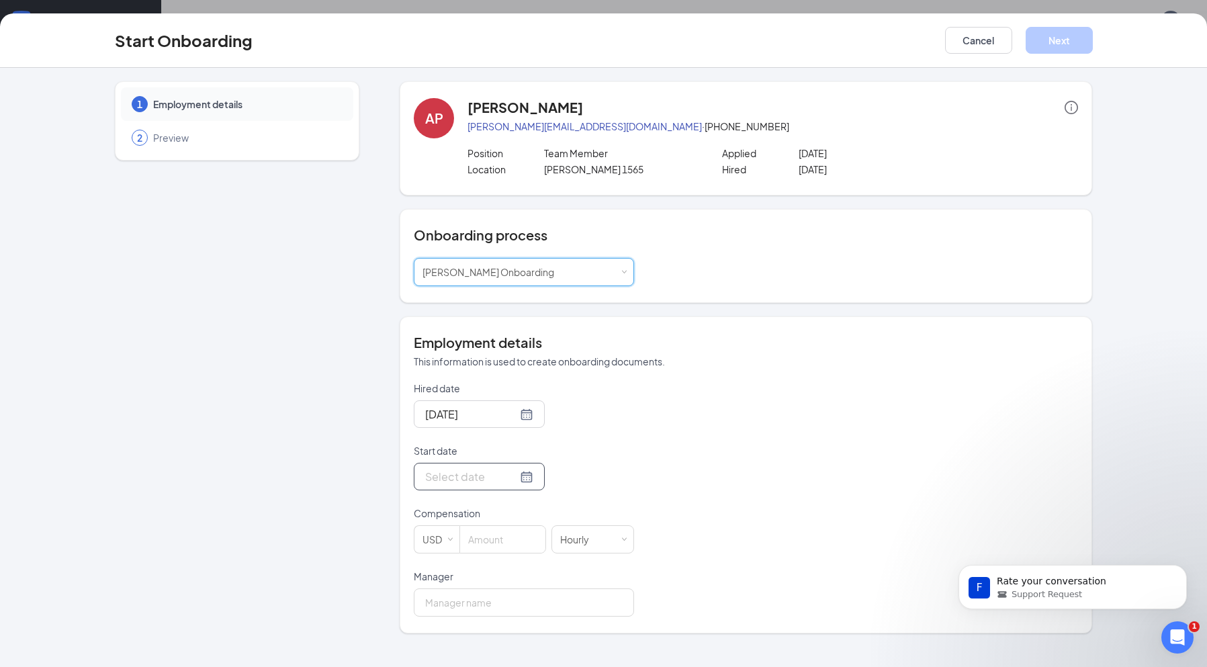
click at [517, 478] on div at bounding box center [479, 476] width 108 height 17
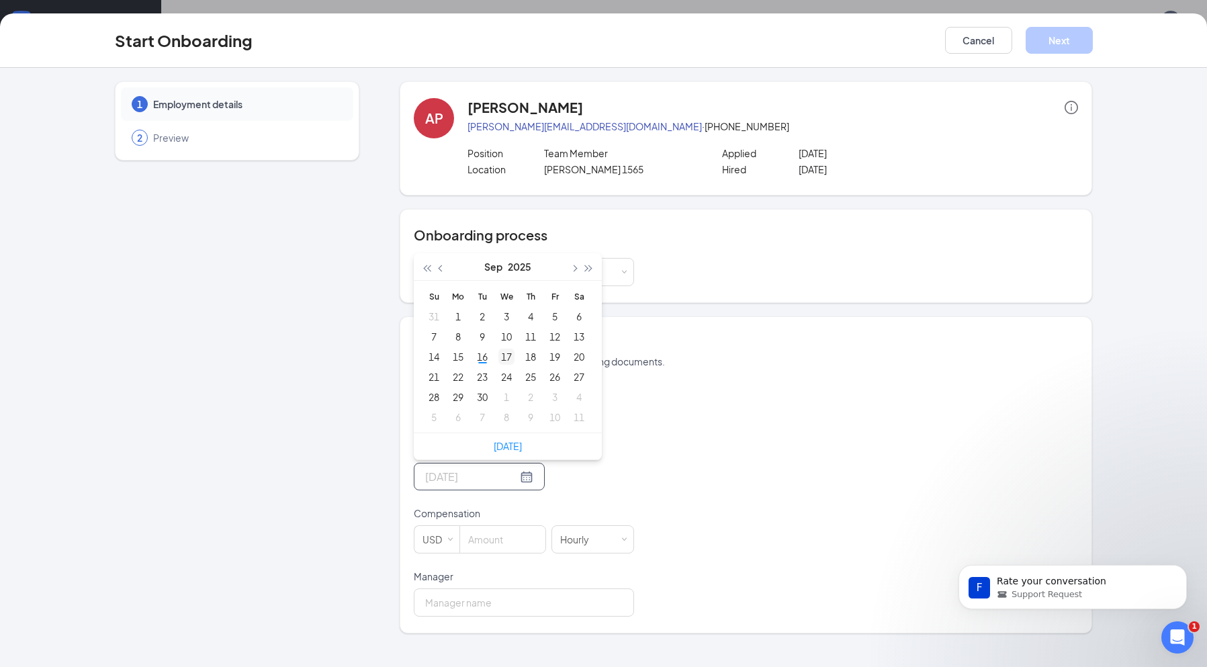
type input "[DATE]"
click at [506, 361] on div "17" at bounding box center [506, 357] width 16 height 16
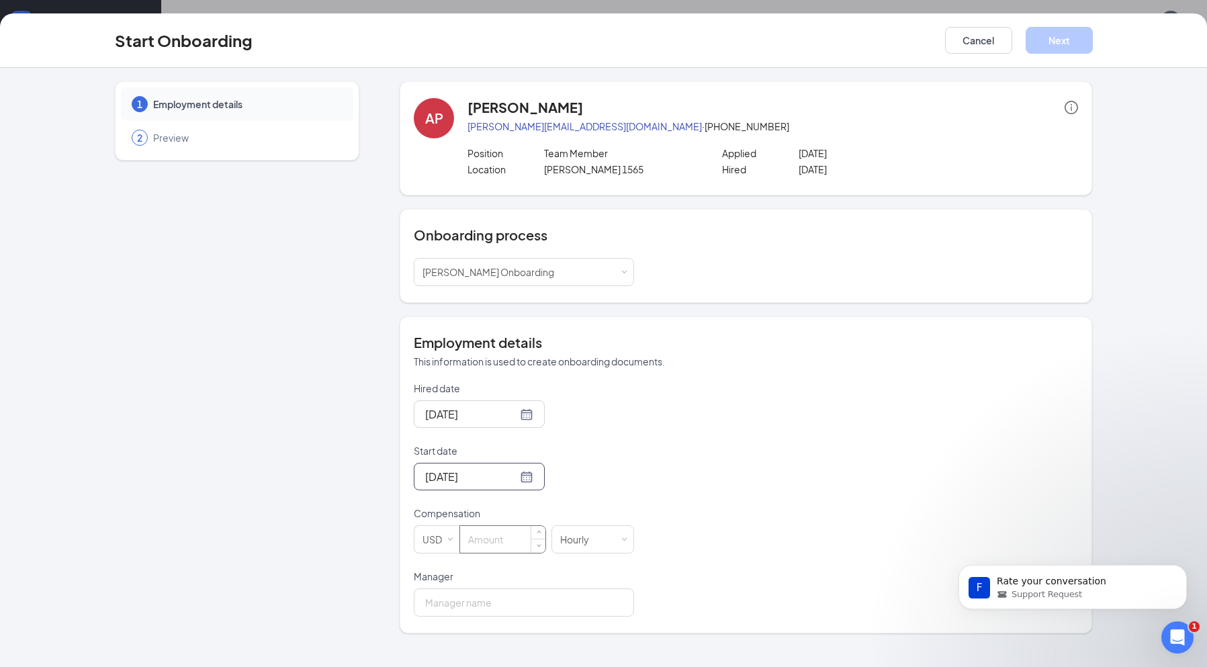
scroll to position [60, 0]
